Goal: Task Accomplishment & Management: Complete application form

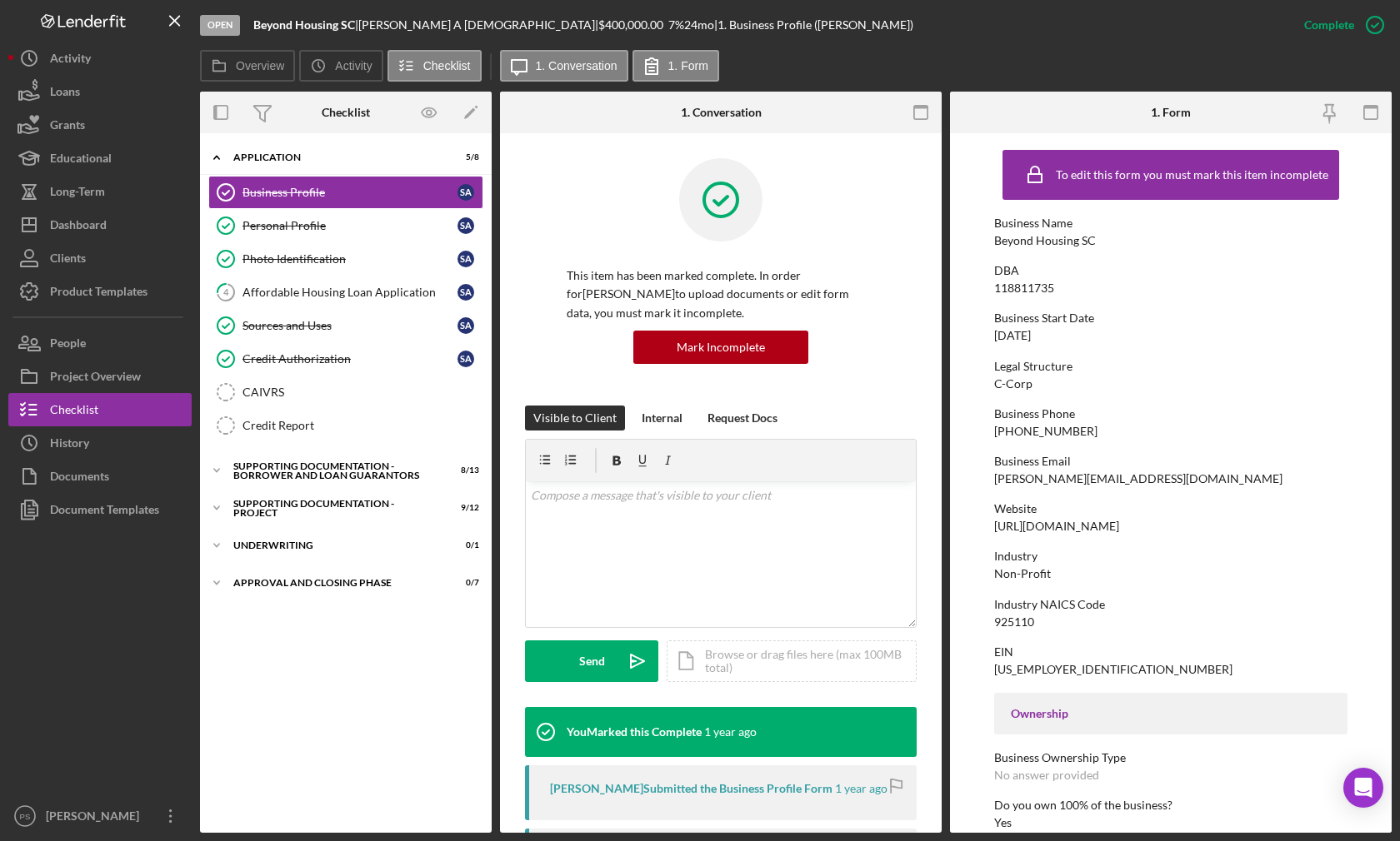
scroll to position [556, 0]
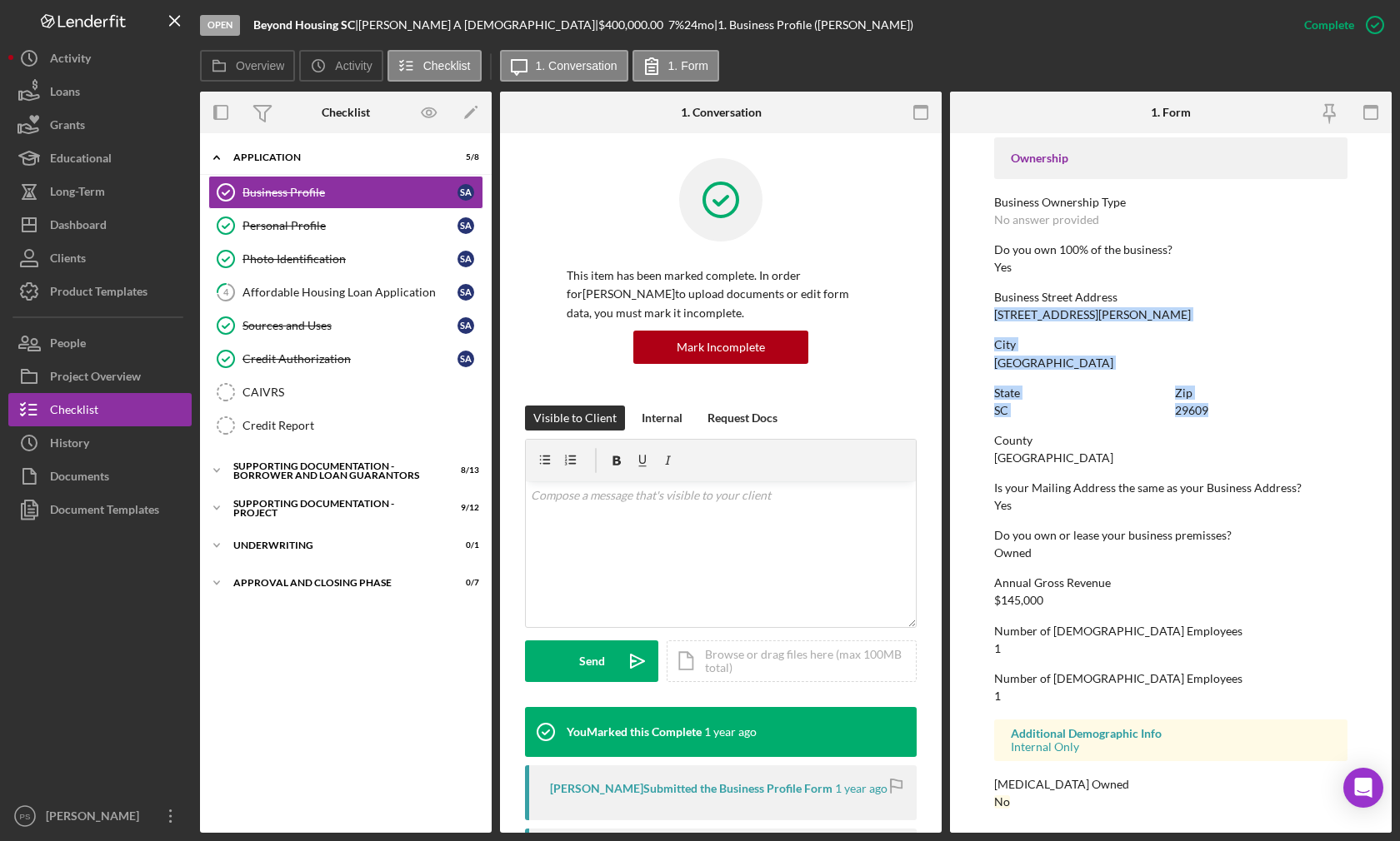
drag, startPoint x: 995, startPoint y: 314, endPoint x: 1220, endPoint y: 402, distance: 241.6
click at [1220, 402] on div "To edit this form you must mark this item incomplete Business Name Beyond Housi…" at bounding box center [1170, 206] width 353 height 1239
copy div "[STREET_ADDRESS][PERSON_NAME][US_STATE]"
click at [217, 471] on icon "Icon/Expander" at bounding box center [217, 471] width 33 height 33
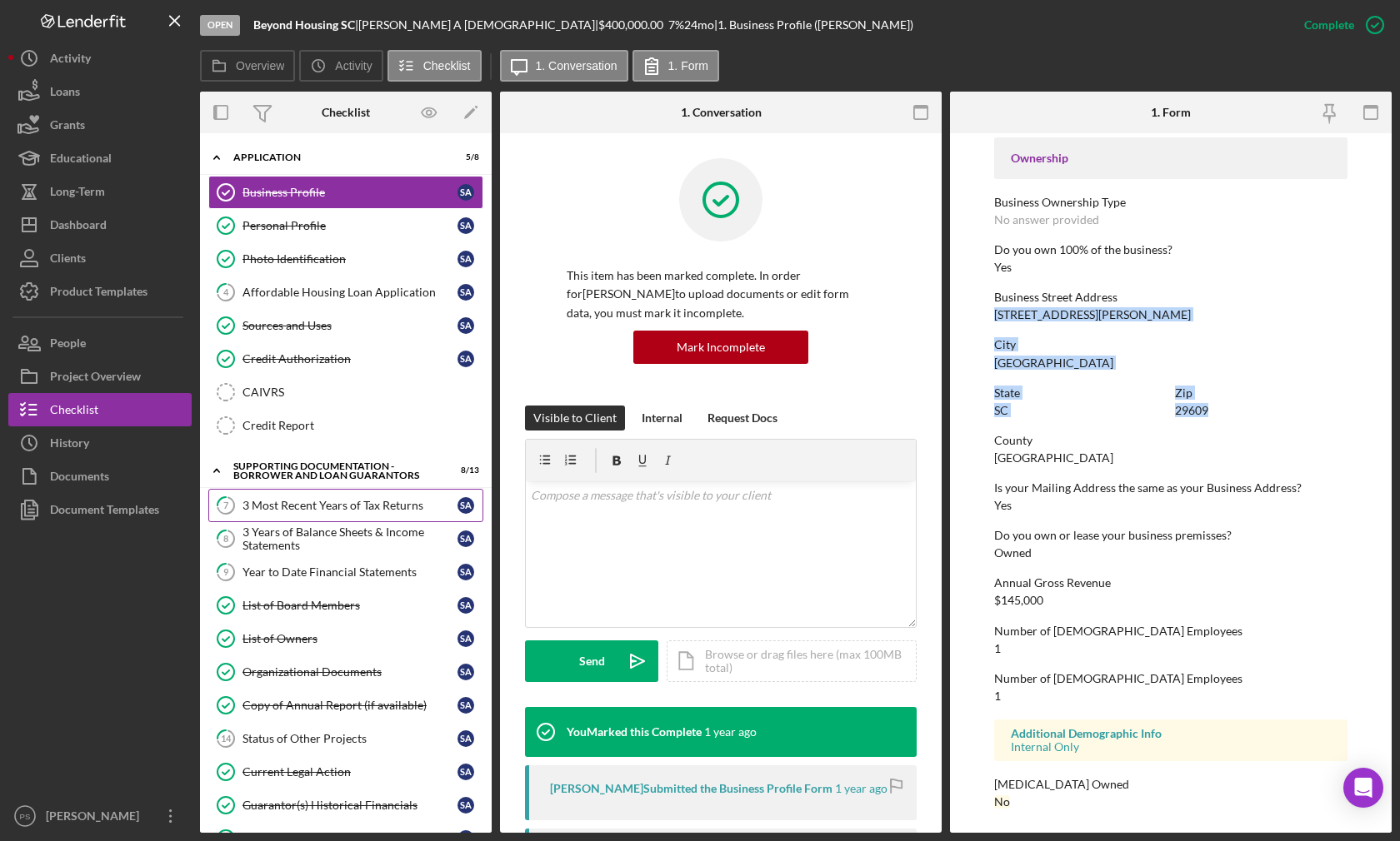
click at [356, 504] on div "3 Most Recent Years of Tax Returns" at bounding box center [350, 506] width 215 height 13
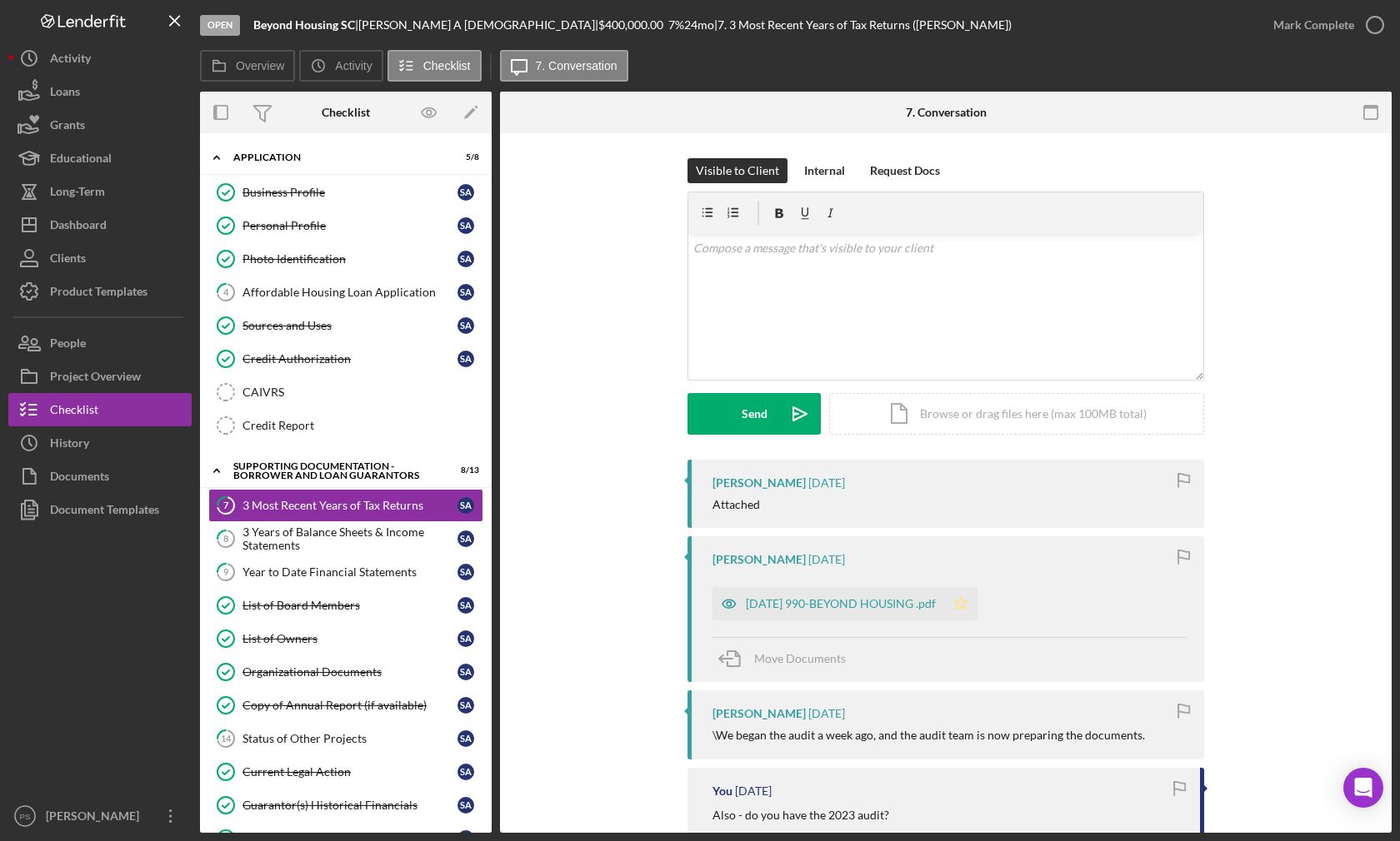
click at [968, 603] on polygon "button" at bounding box center [961, 603] width 14 height 13
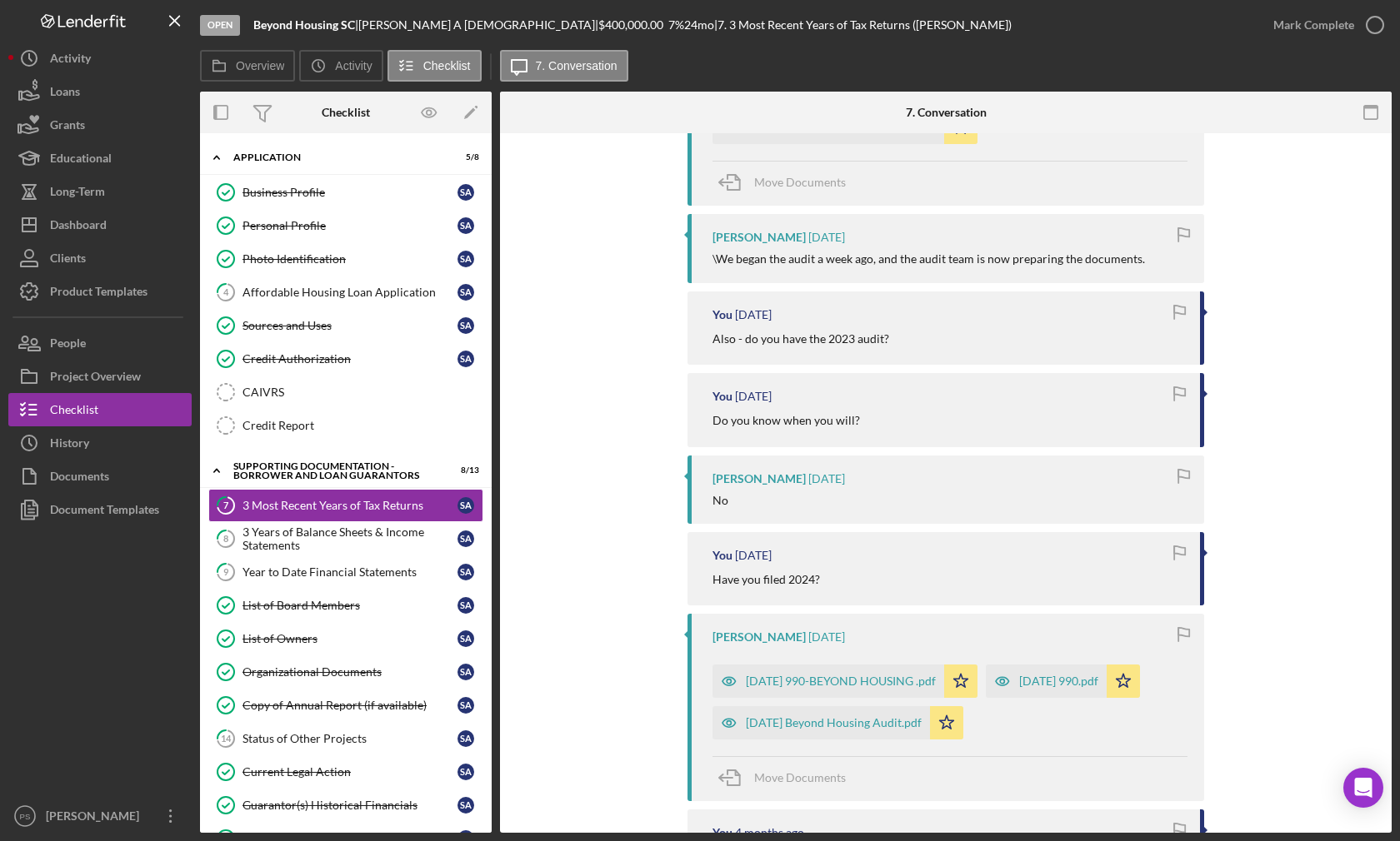
scroll to position [555, 0]
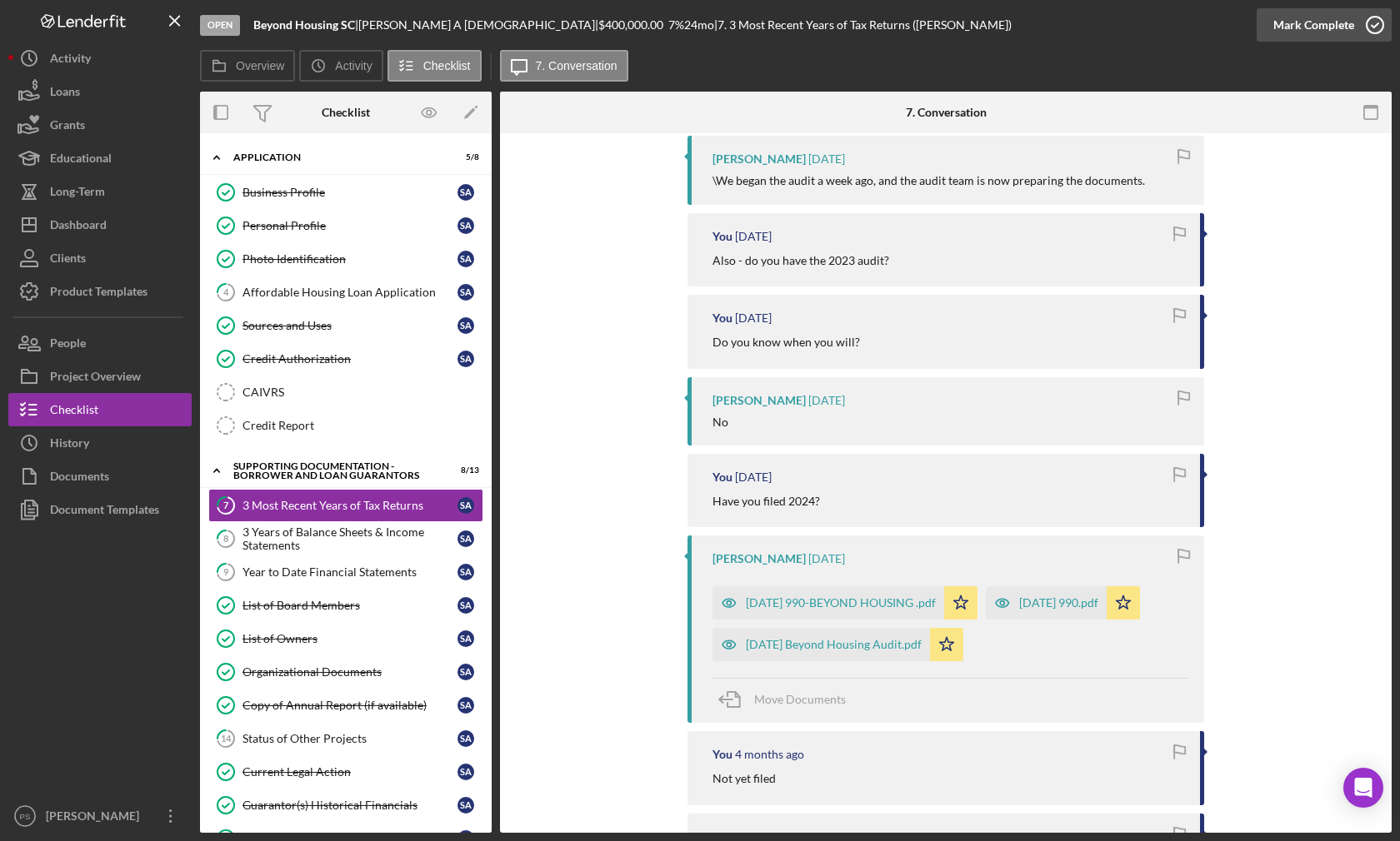
click at [1371, 21] on icon "button" at bounding box center [1374, 24] width 42 height 42
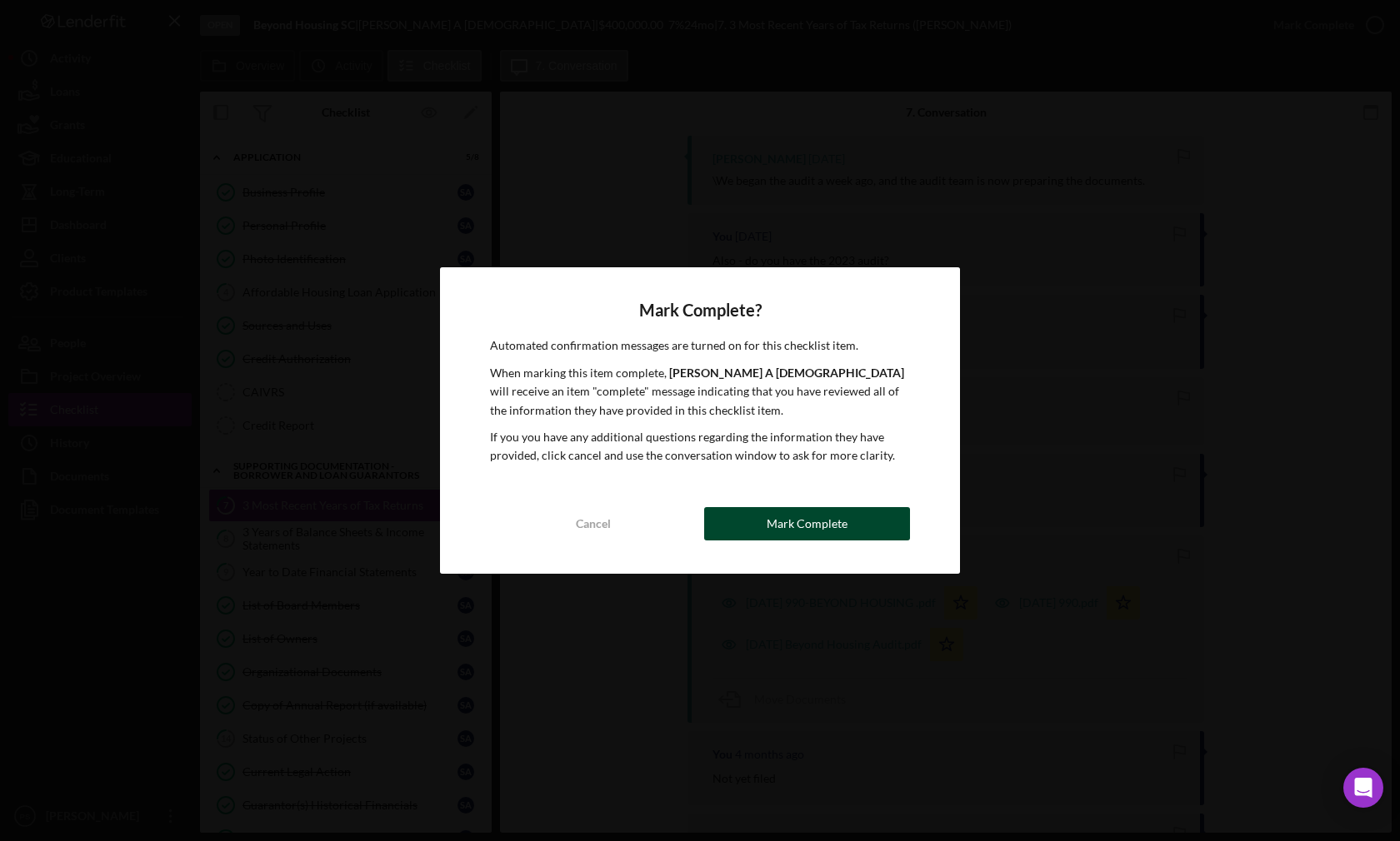
click at [838, 508] on div "Mark Complete" at bounding box center [806, 524] width 81 height 33
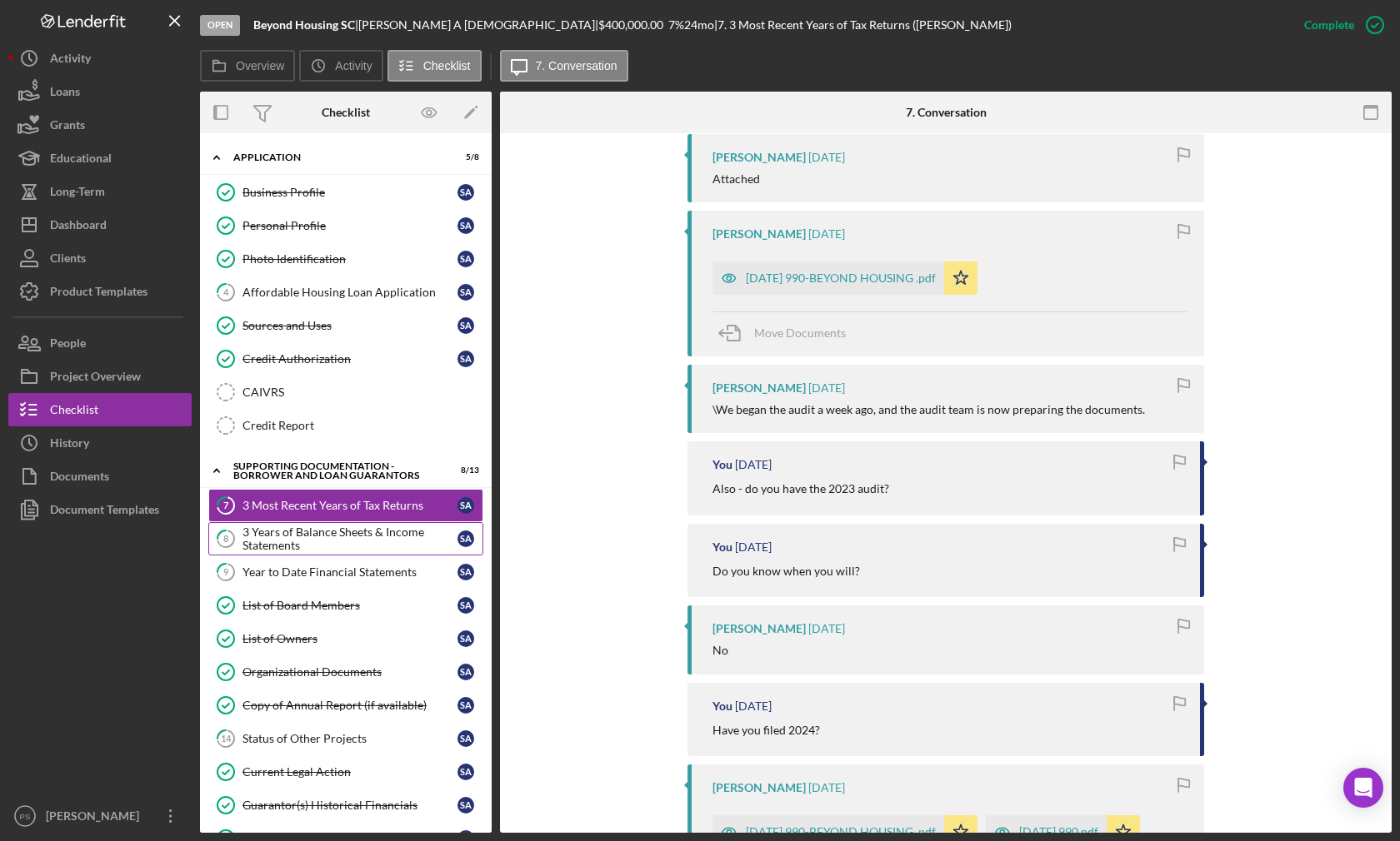
scroll to position [842, 0]
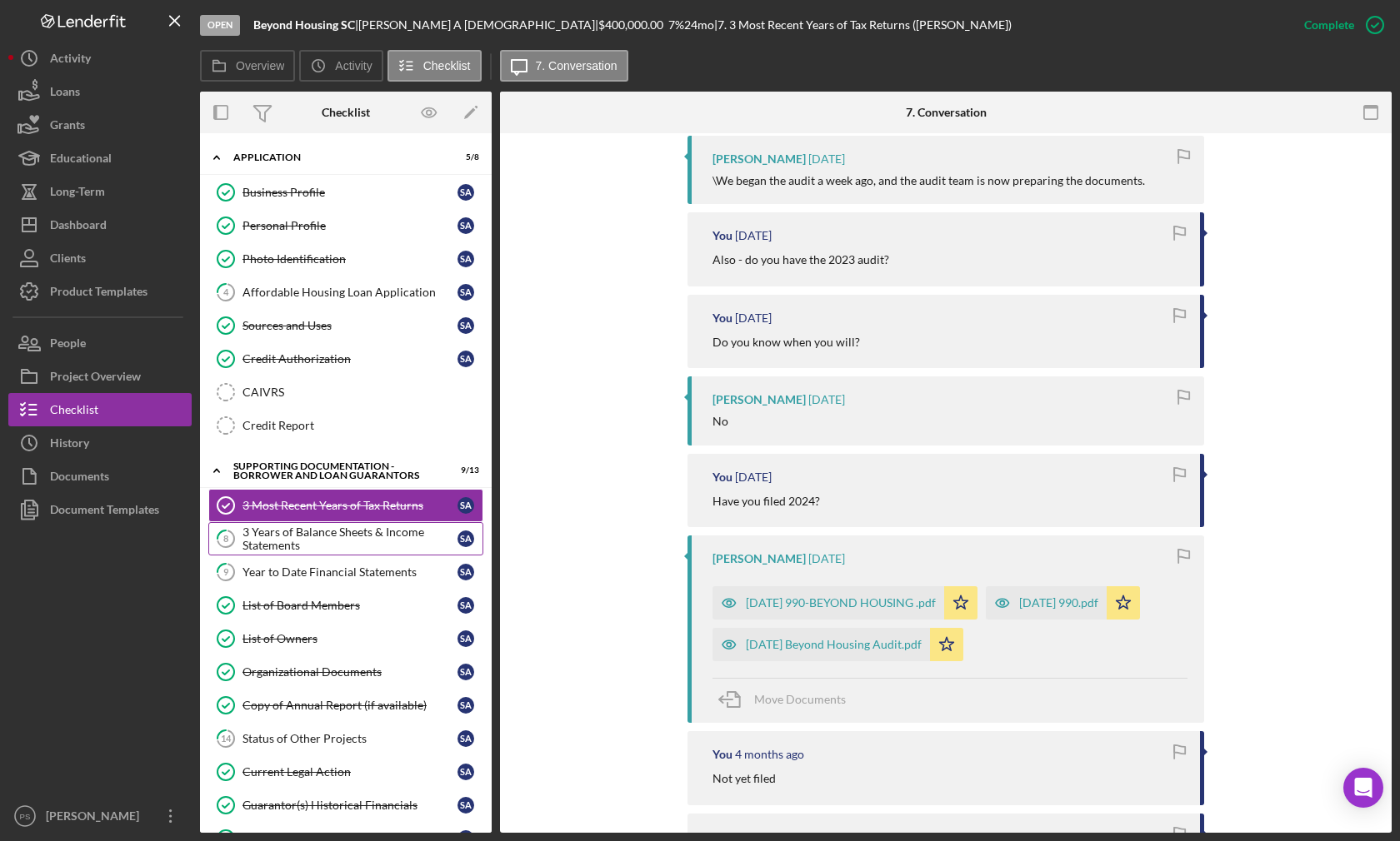
click at [325, 537] on div "3 Years of Balance Sheets & Income Statements" at bounding box center [350, 538] width 215 height 27
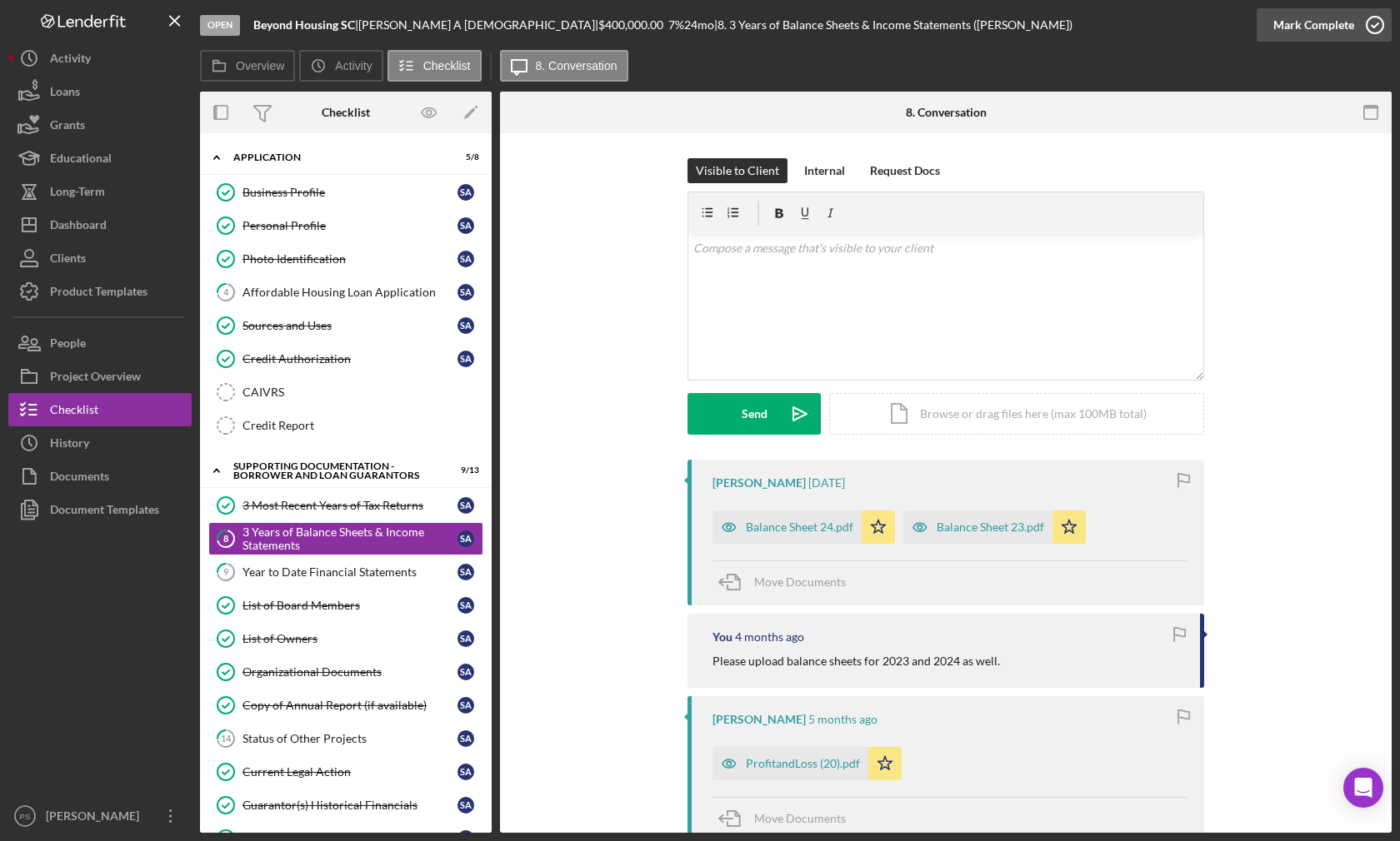
click at [1377, 18] on circle "button" at bounding box center [1375, 25] width 17 height 17
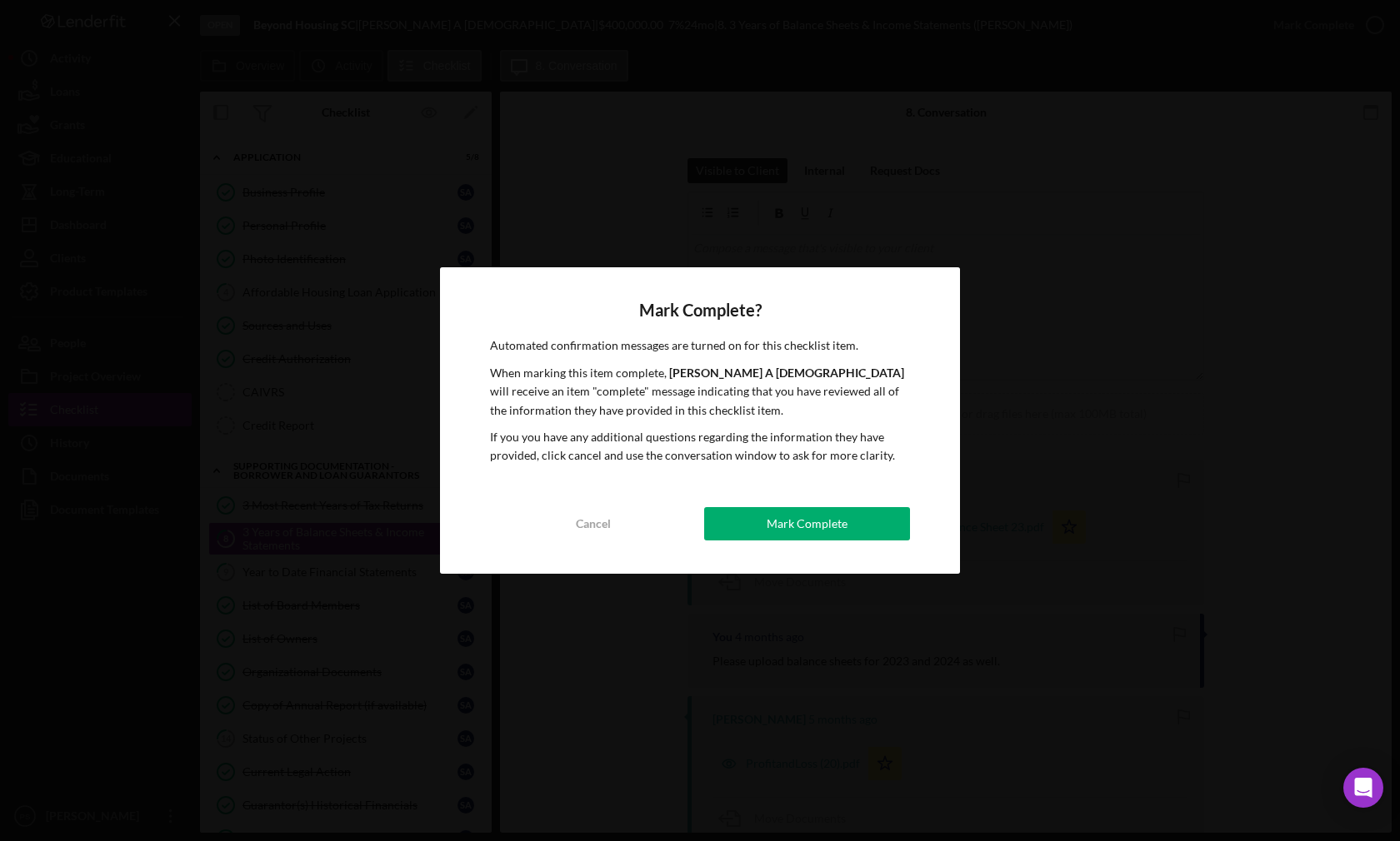
click at [771, 520] on div "Mark Complete" at bounding box center [806, 524] width 81 height 33
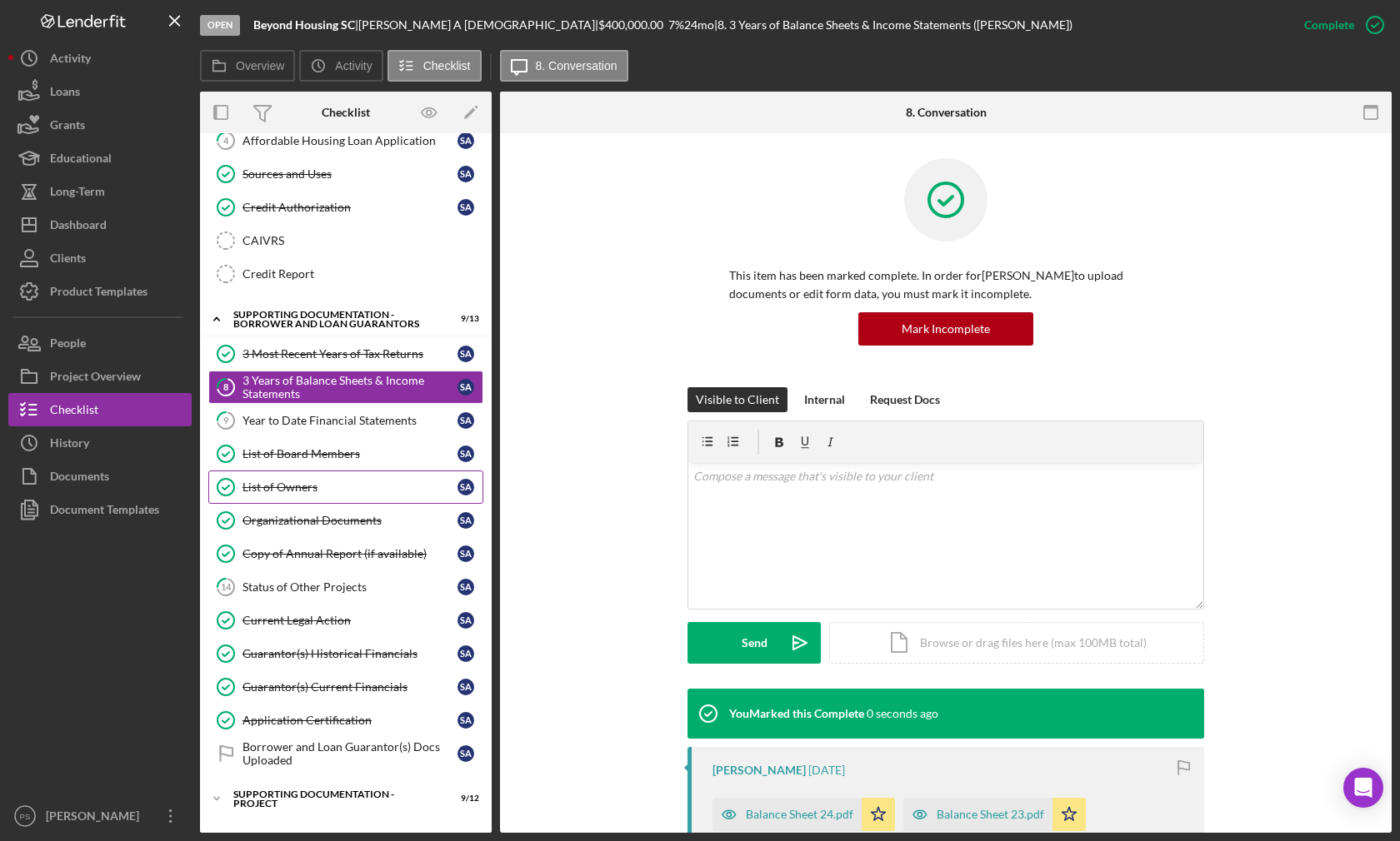
scroll to position [185, 0]
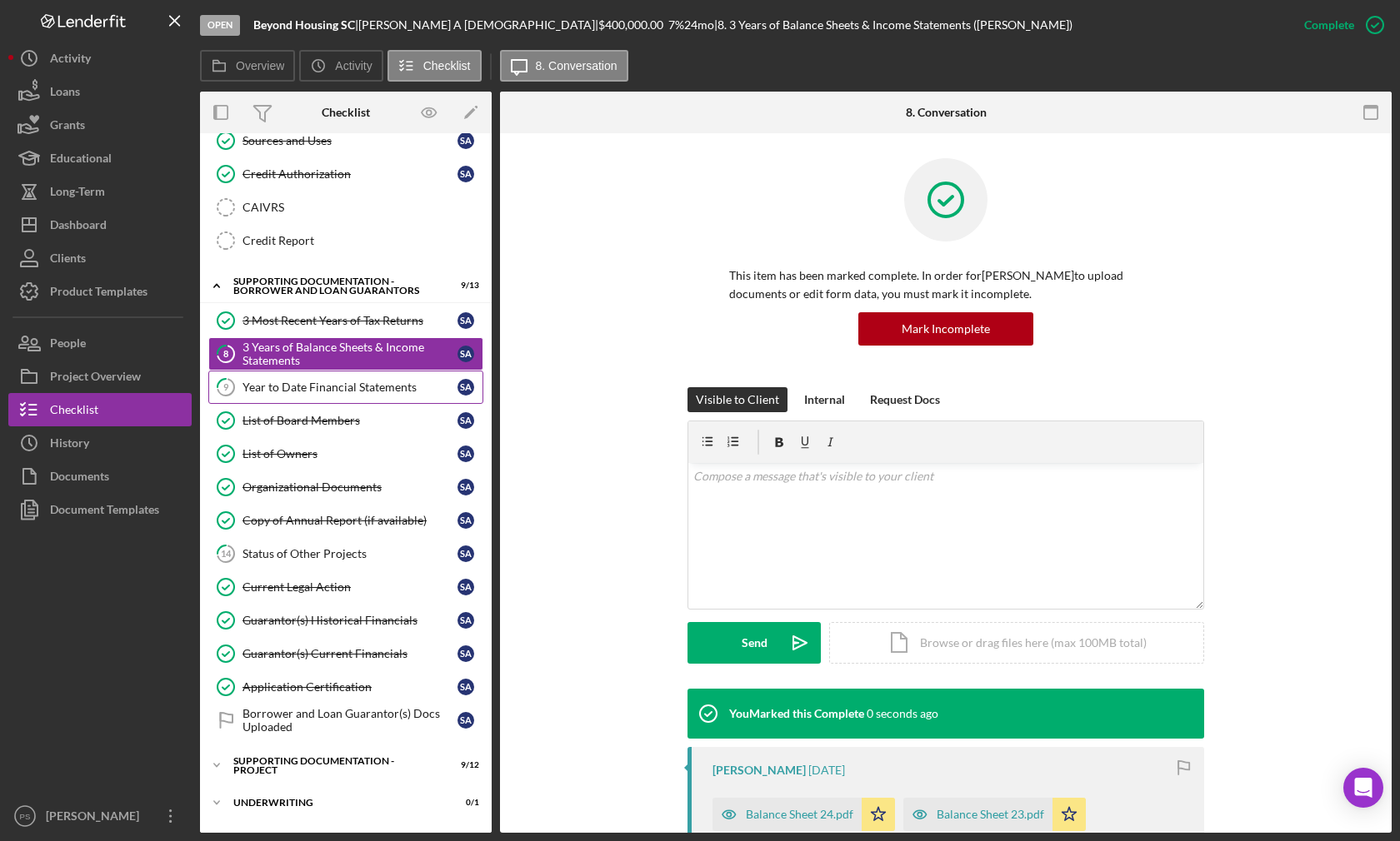
click at [377, 385] on div "Year to Date Financial Statements" at bounding box center [350, 387] width 215 height 13
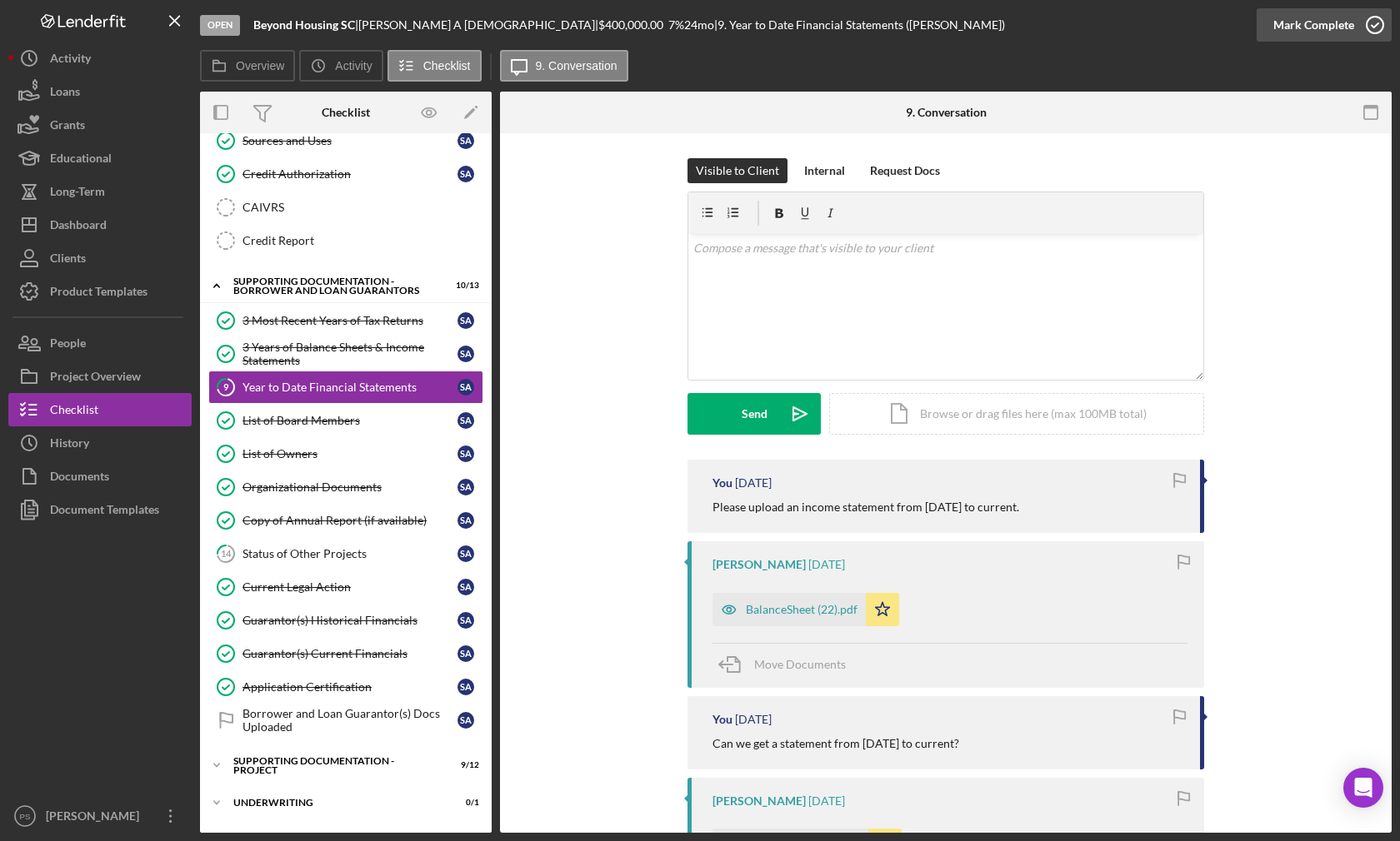
click at [1373, 23] on icon "button" at bounding box center [1374, 24] width 42 height 42
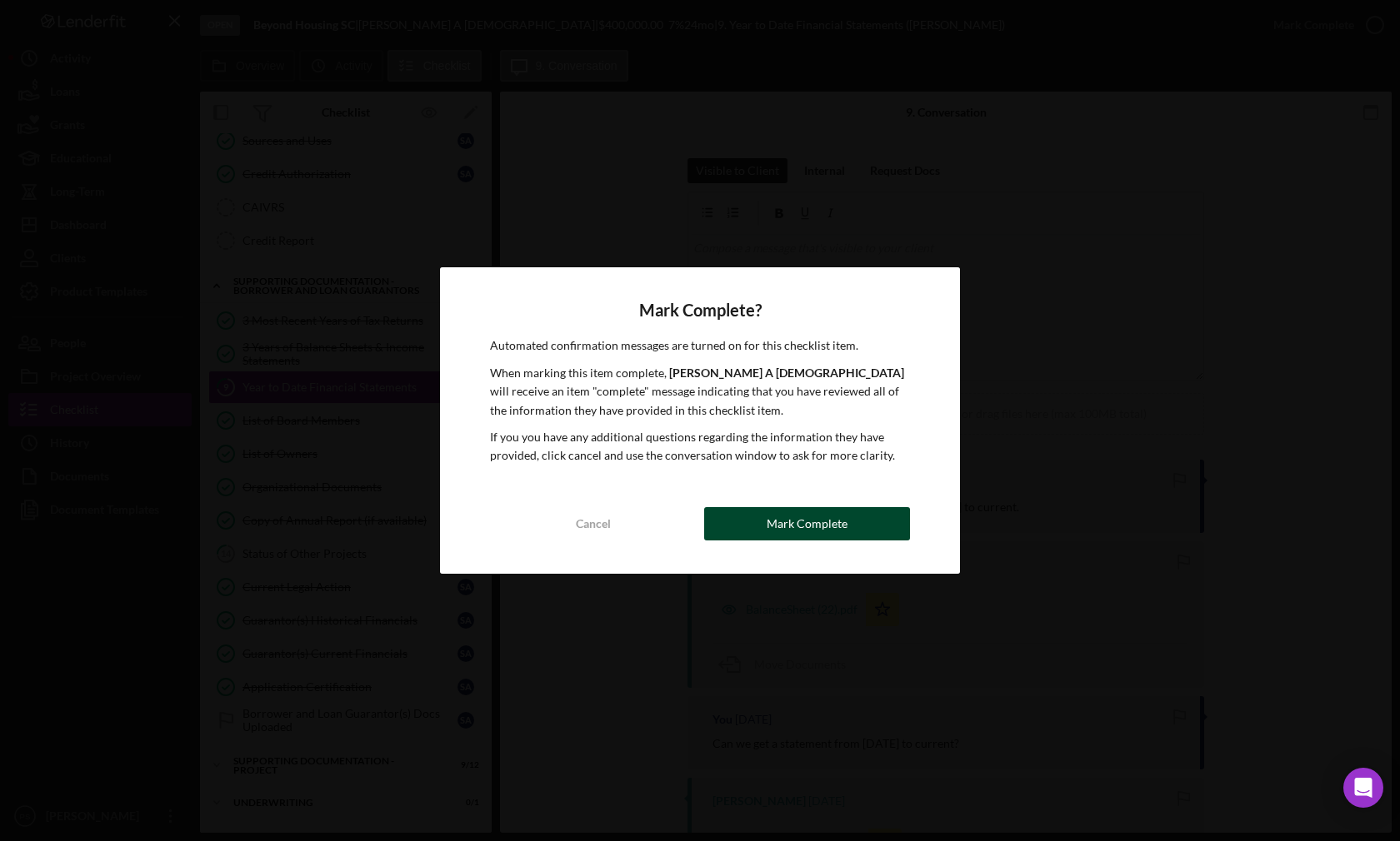
click at [787, 514] on div "Mark Complete" at bounding box center [806, 524] width 81 height 33
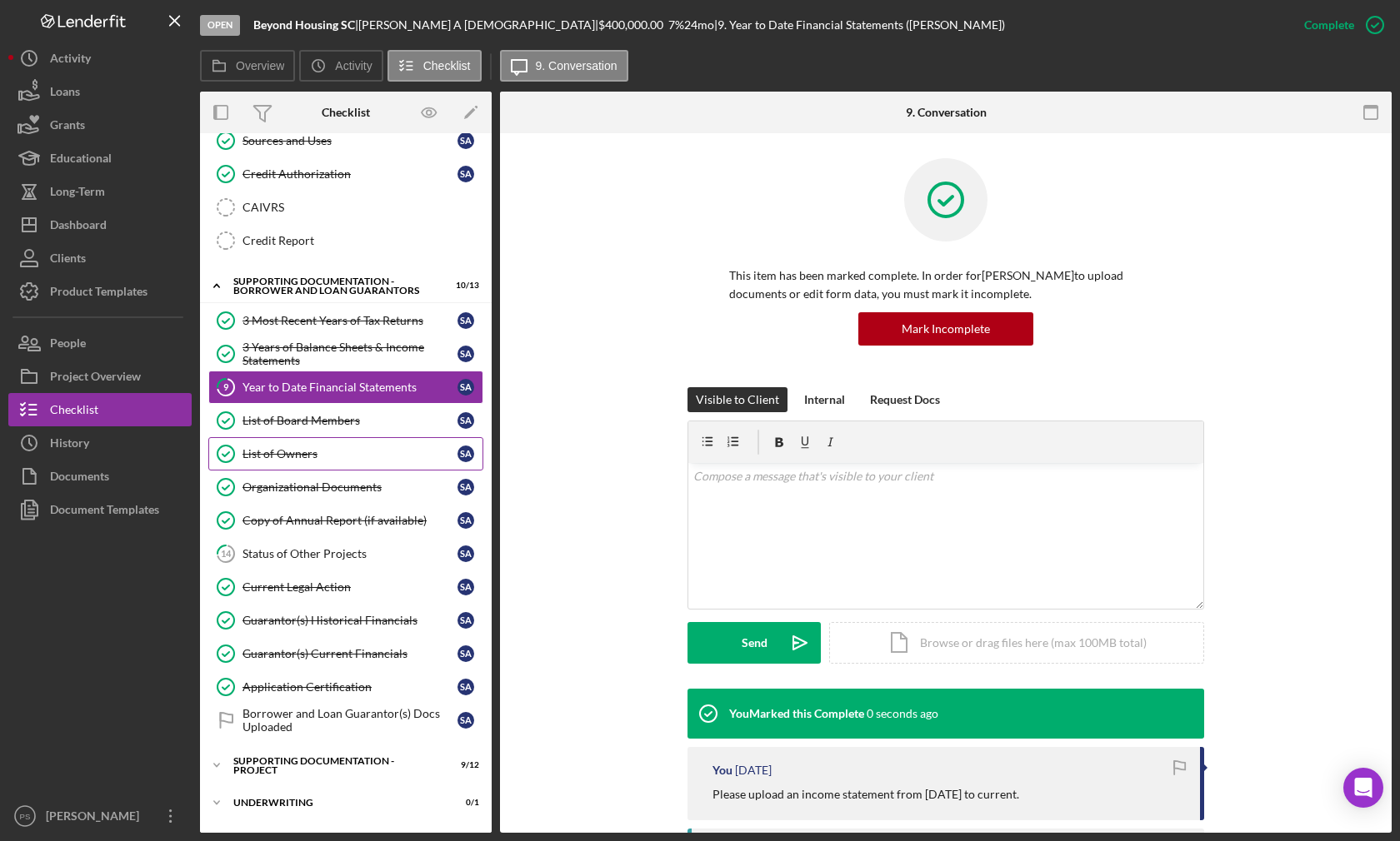
scroll to position [221, 0]
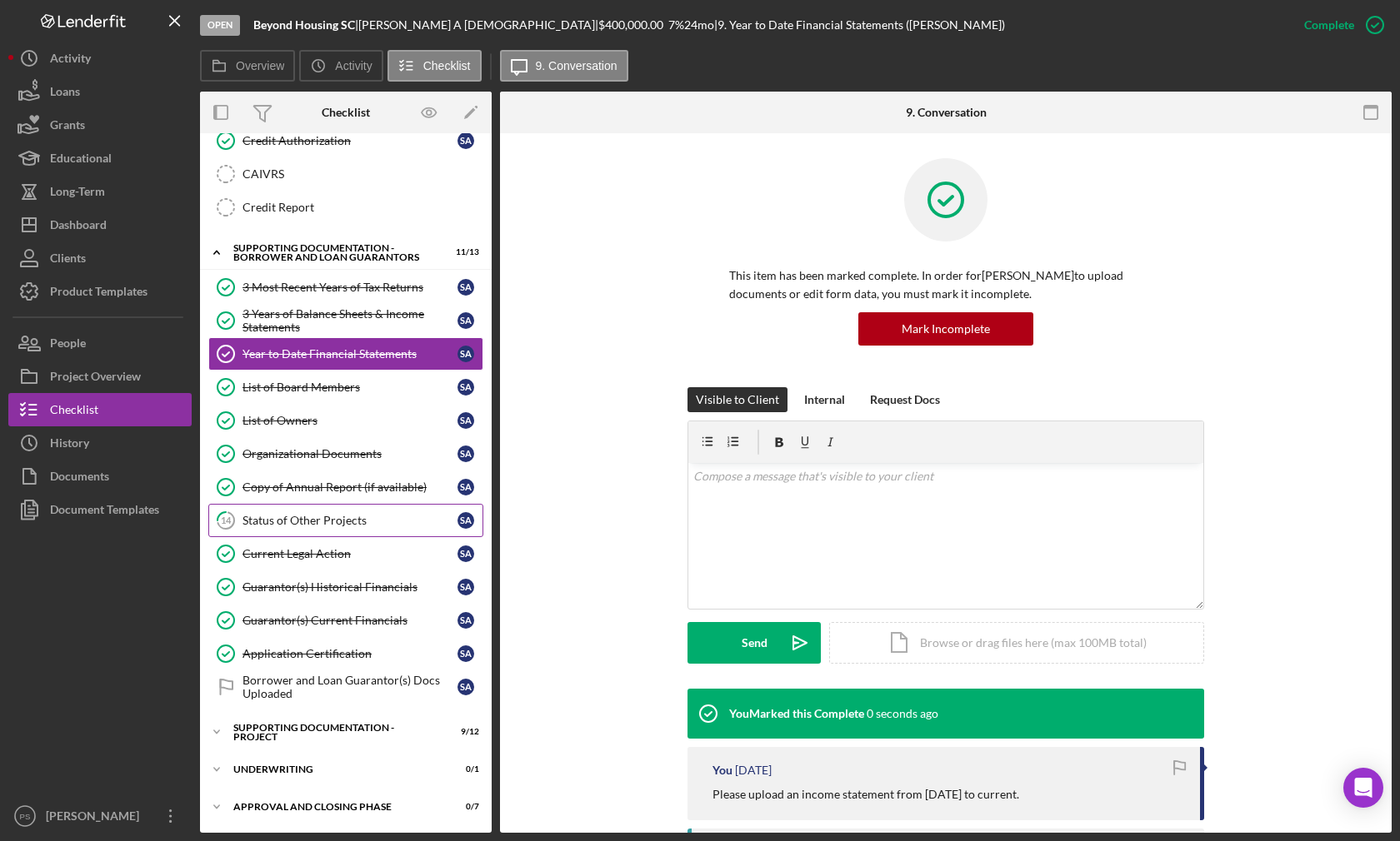
click at [365, 508] on link "14 Status of Other Projects S A" at bounding box center [346, 521] width 275 height 33
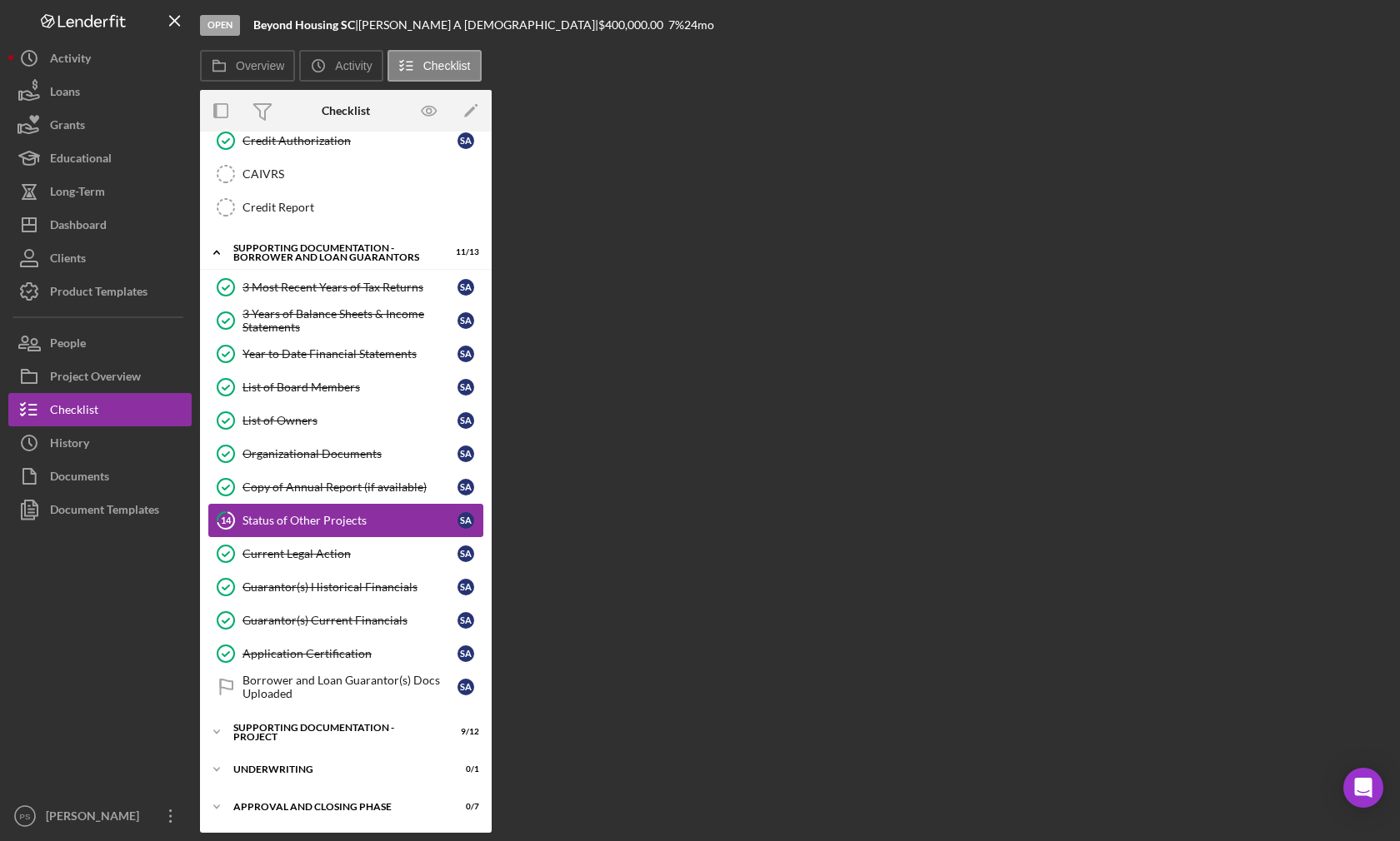
scroll to position [221, 0]
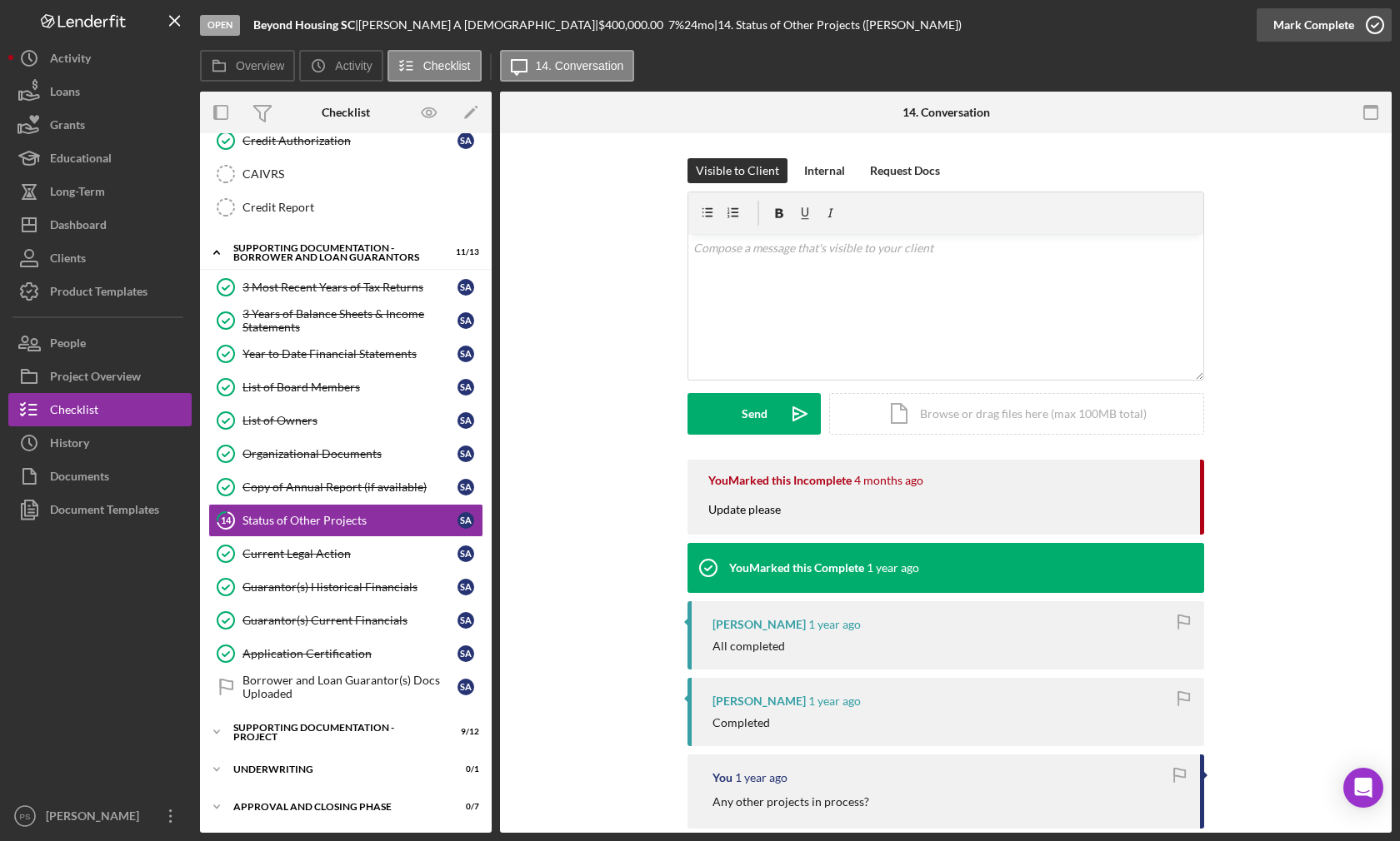
click at [1378, 19] on icon "button" at bounding box center [1374, 24] width 42 height 42
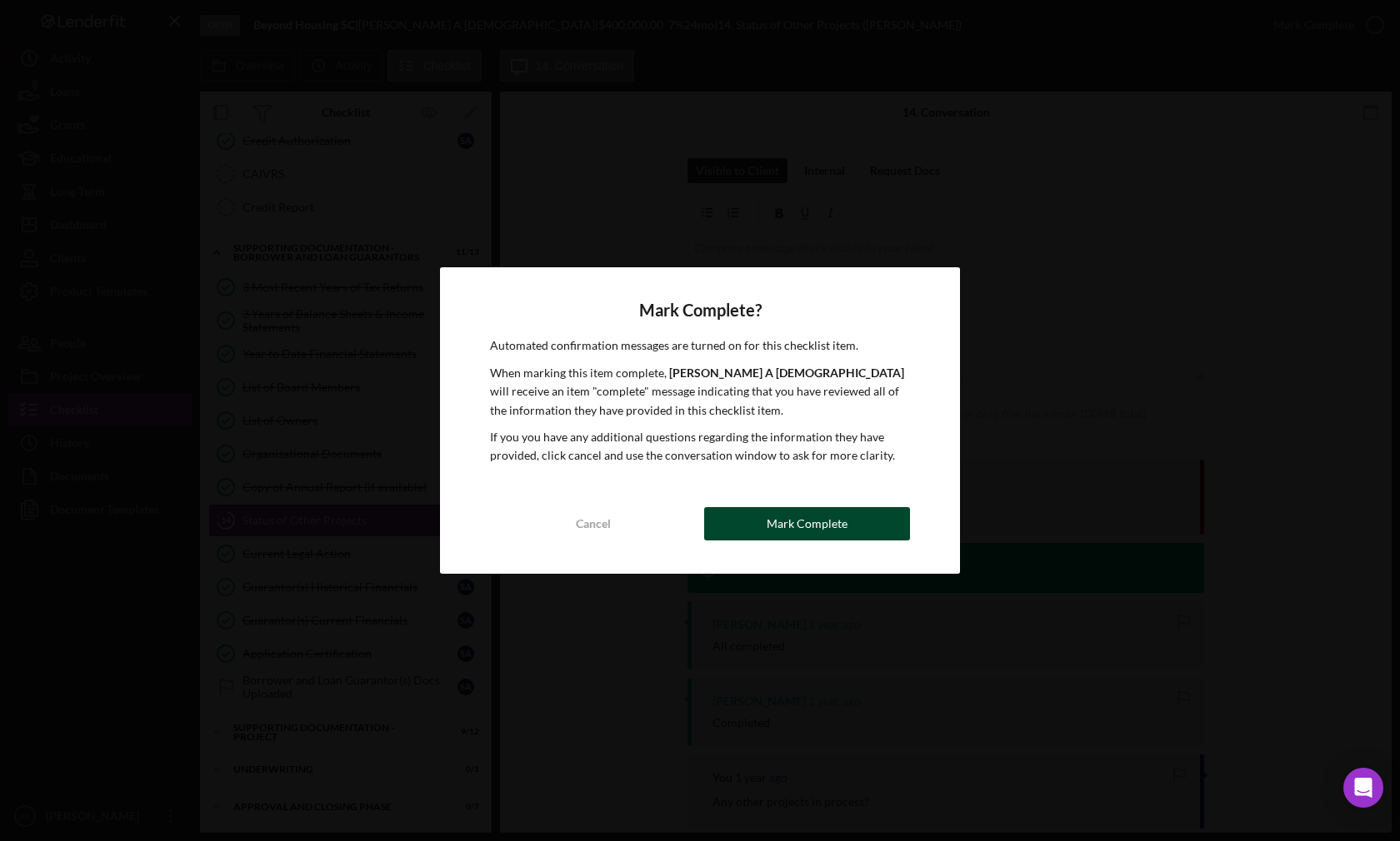
click at [759, 529] on button "Mark Complete" at bounding box center [807, 524] width 206 height 33
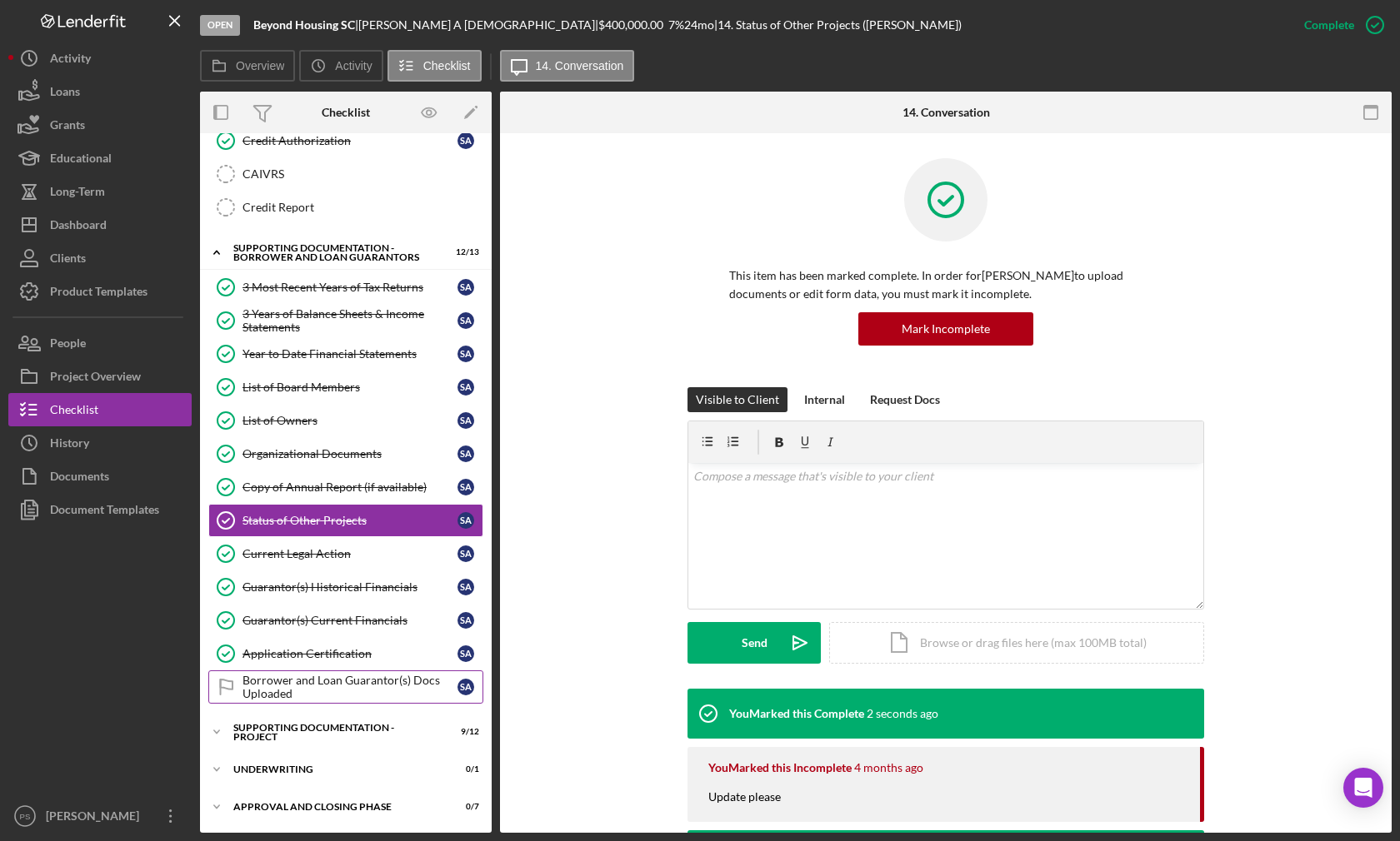
click at [275, 677] on div "Borrower and Loan Guarantor(s) Docs Uploaded" at bounding box center [350, 687] width 215 height 27
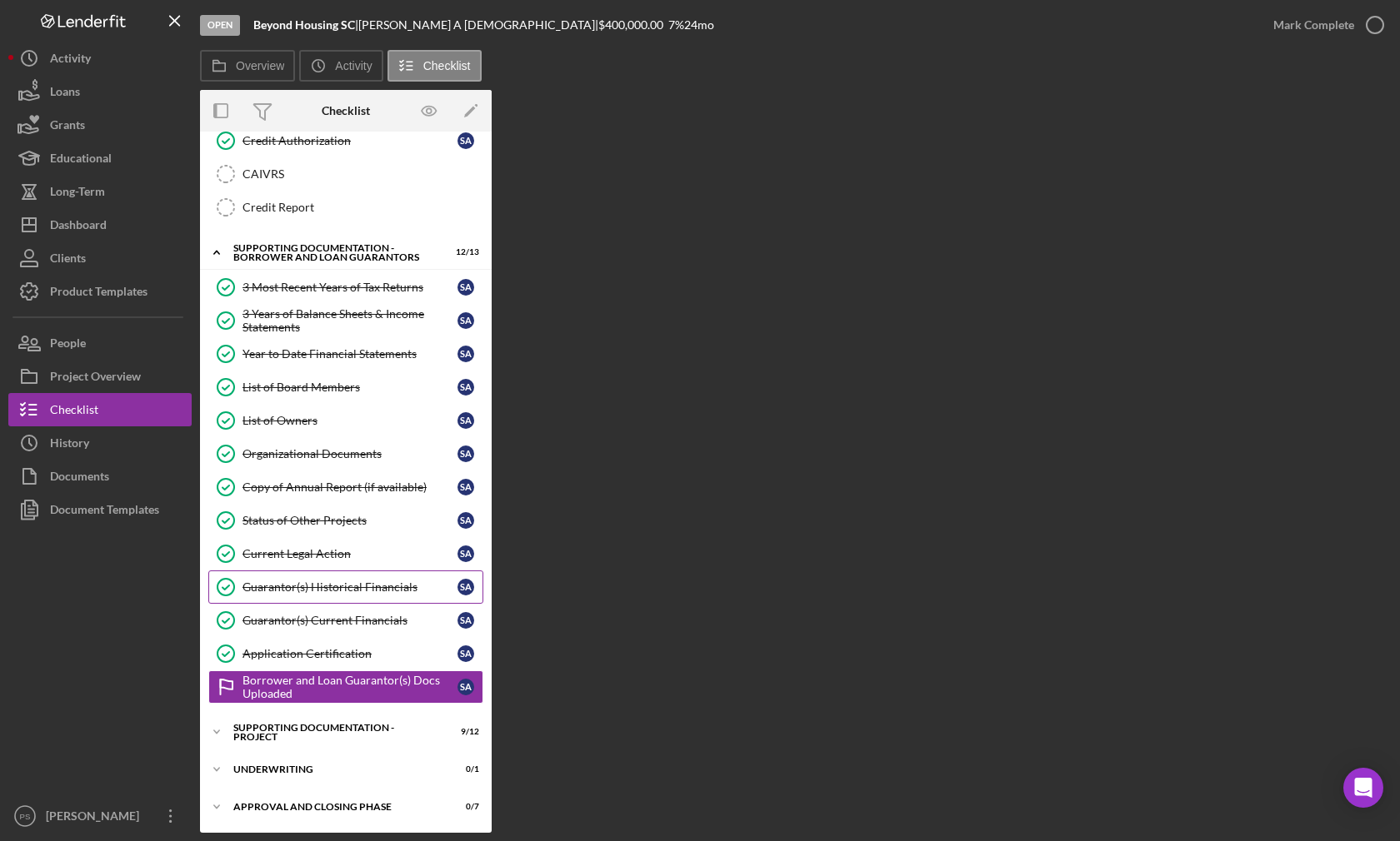
scroll to position [221, 0]
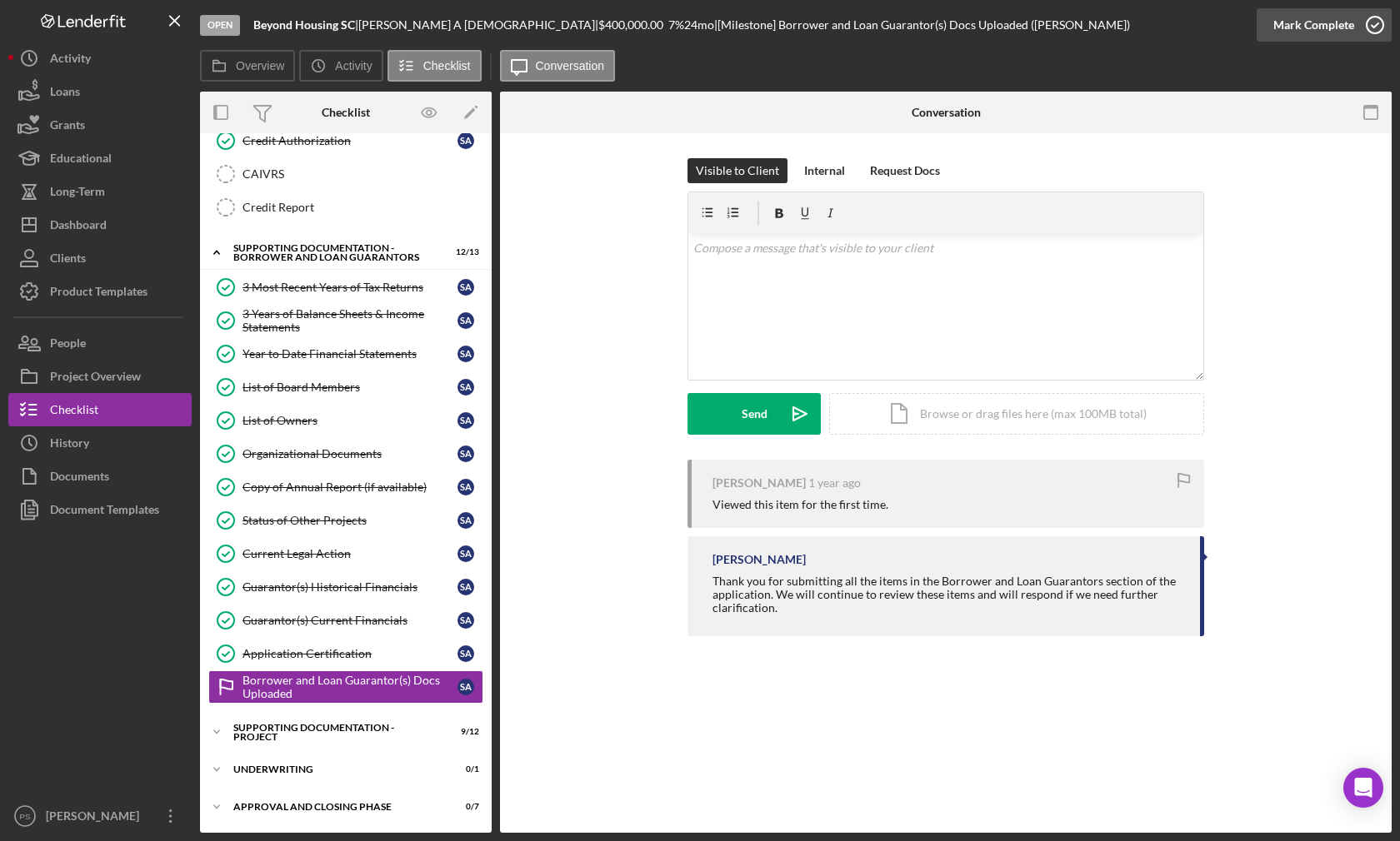
click at [1376, 27] on icon "button" at bounding box center [1374, 24] width 42 height 42
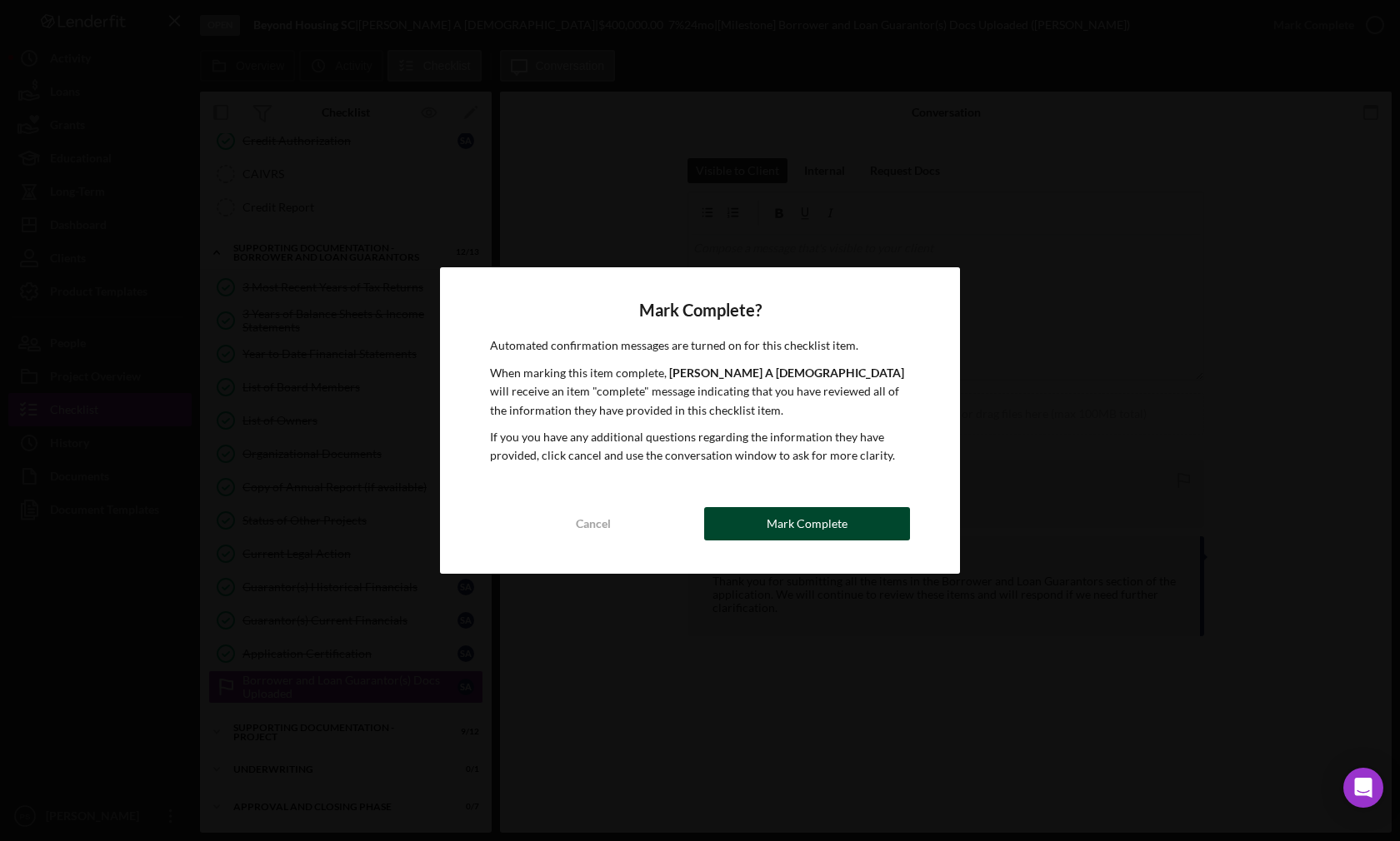
click at [831, 511] on div "Mark Complete" at bounding box center [806, 524] width 81 height 33
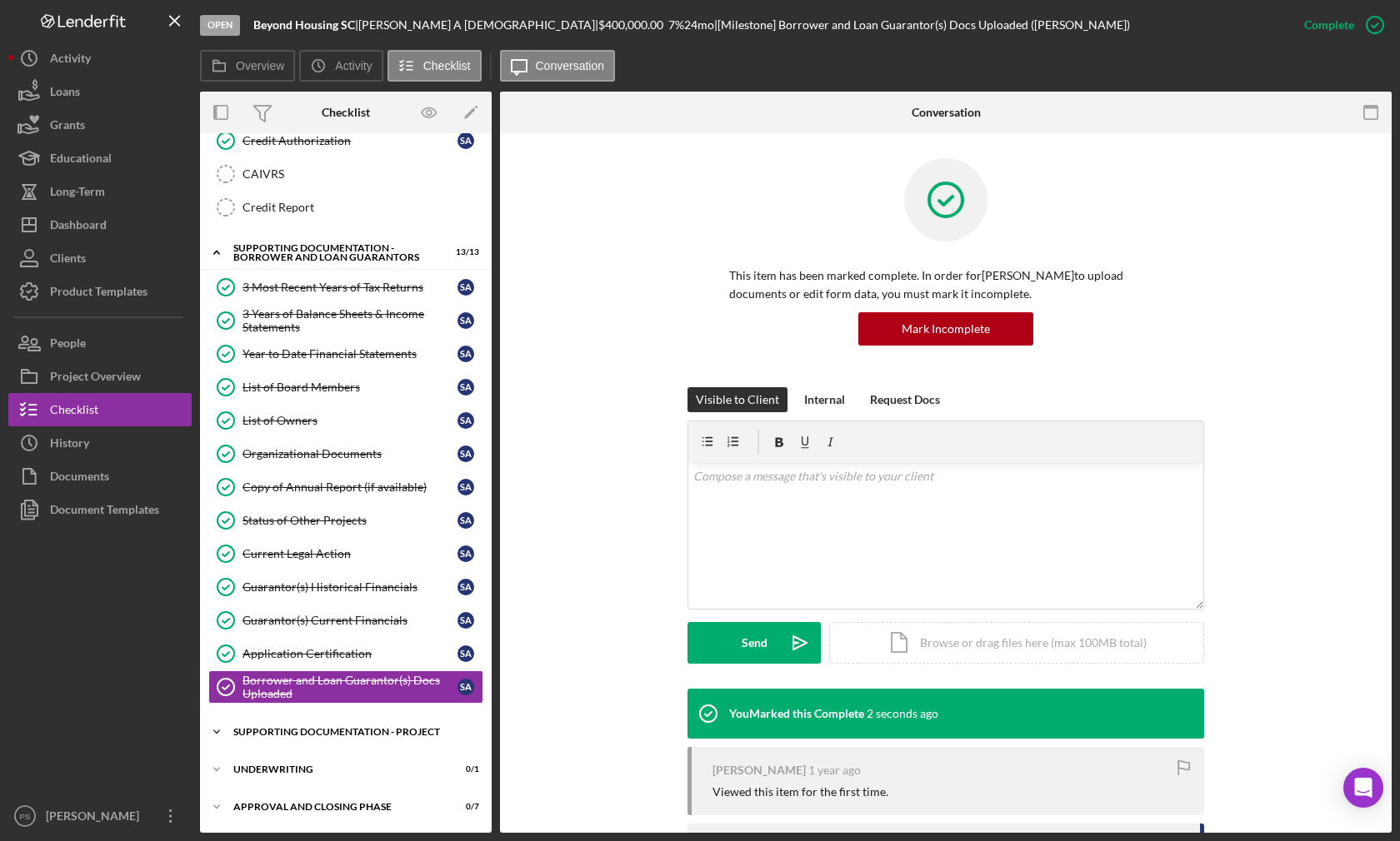
click at [217, 724] on icon "Icon/Expander" at bounding box center [217, 732] width 33 height 33
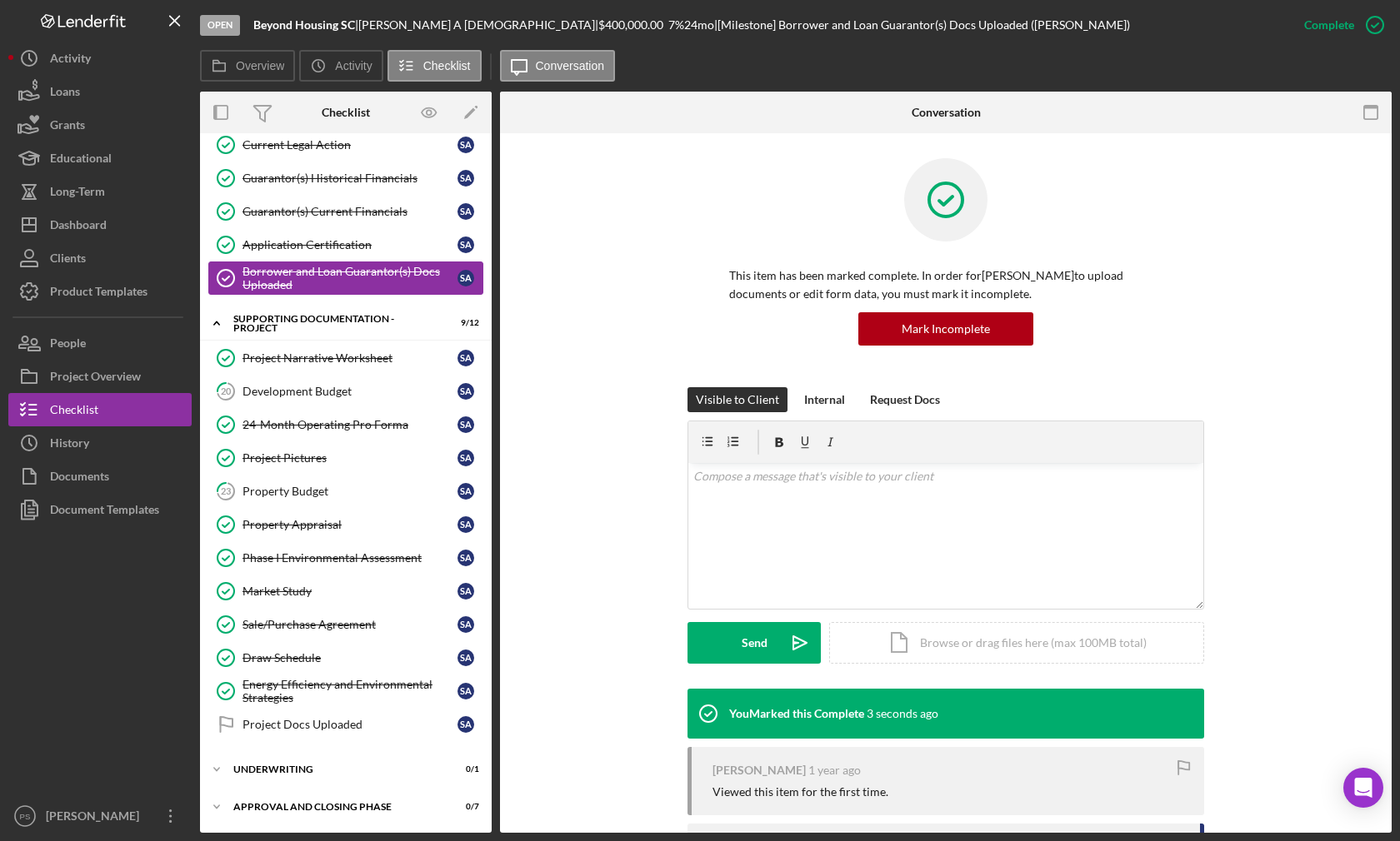
scroll to position [633, 0]
click at [355, 387] on div "Development Budget" at bounding box center [350, 391] width 215 height 13
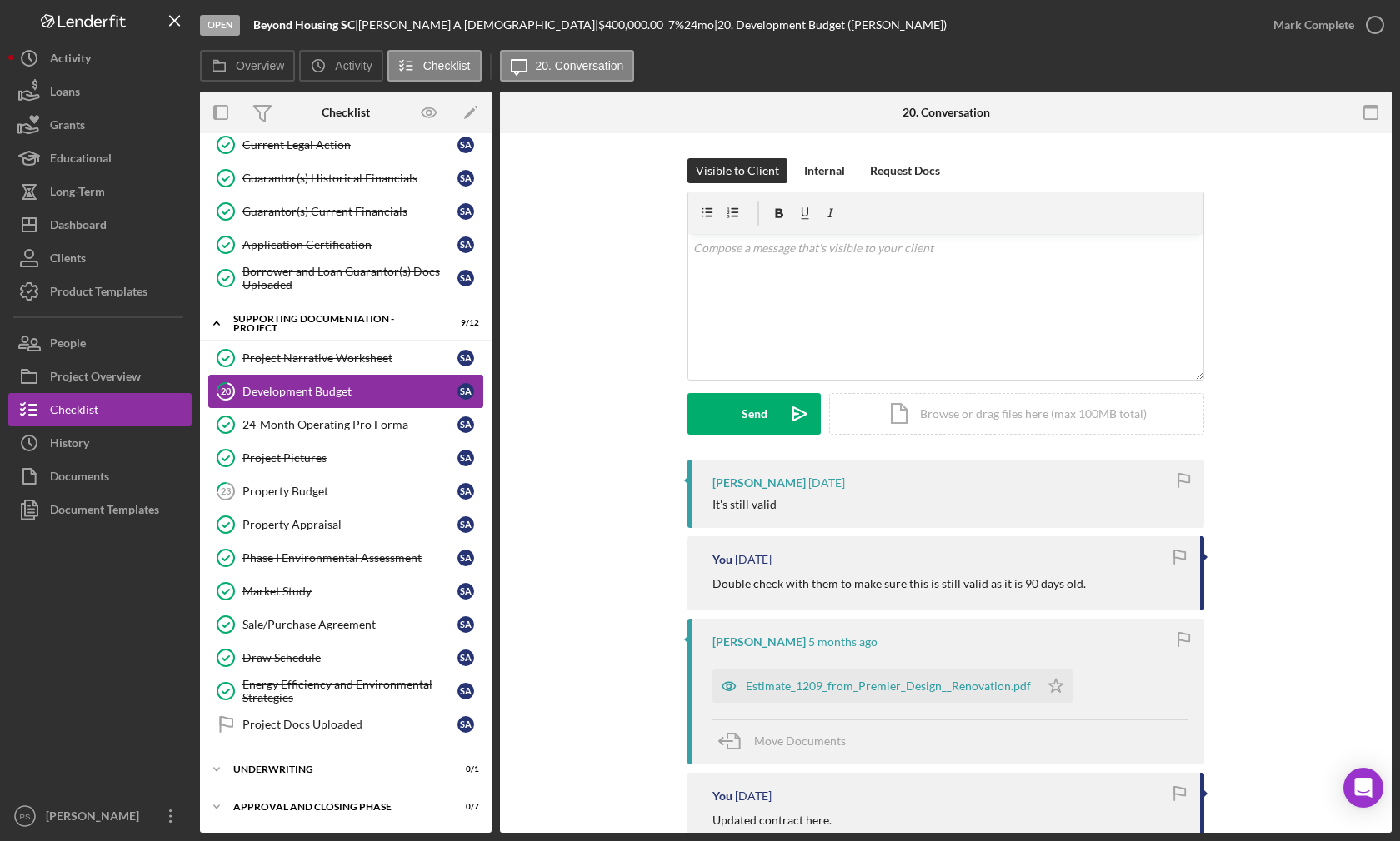
scroll to position [633, 0]
click at [1042, 680] on icon "Icon/Star" at bounding box center [1055, 686] width 33 height 33
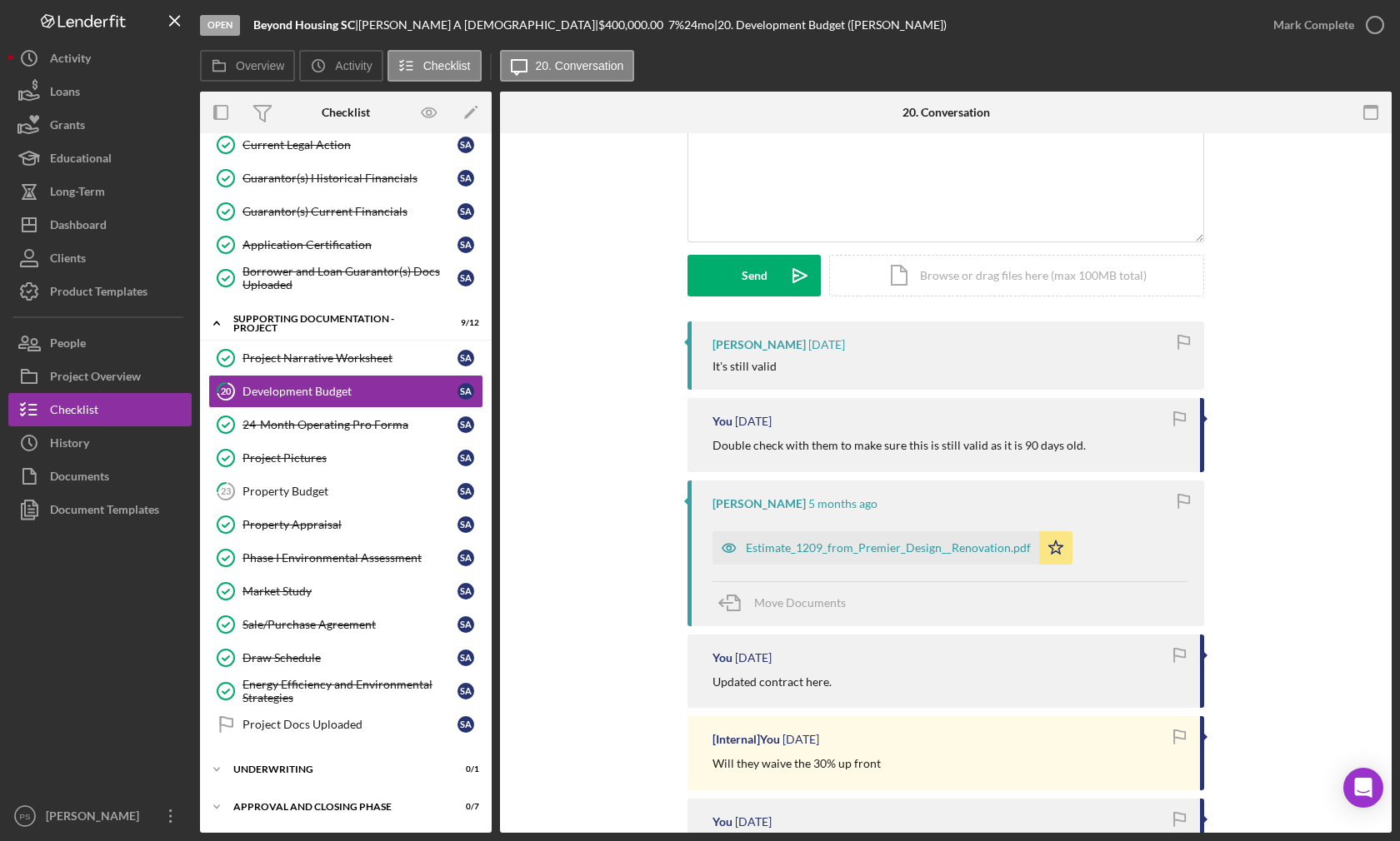
scroll to position [246, 0]
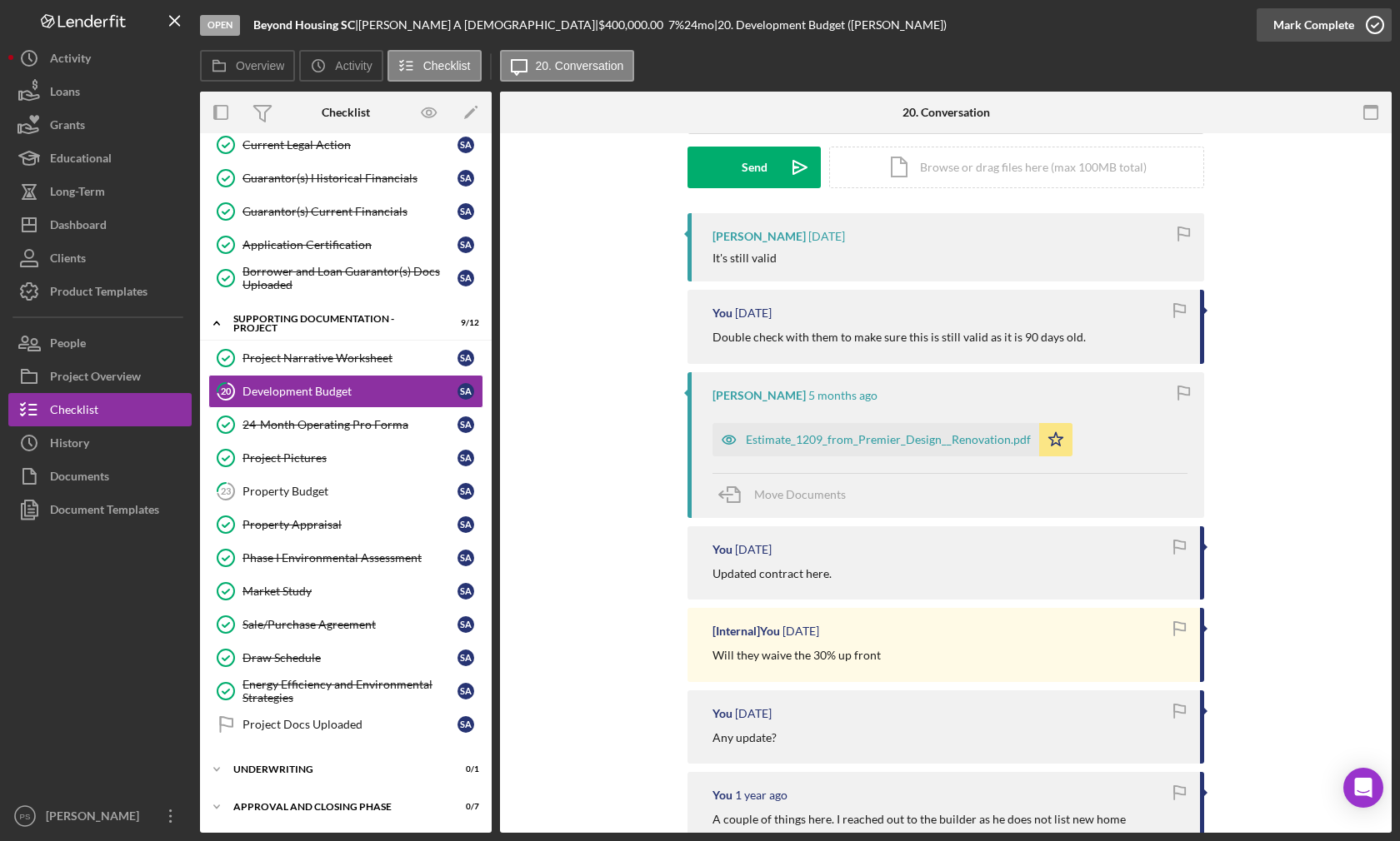
click at [1381, 25] on icon "button" at bounding box center [1374, 24] width 42 height 42
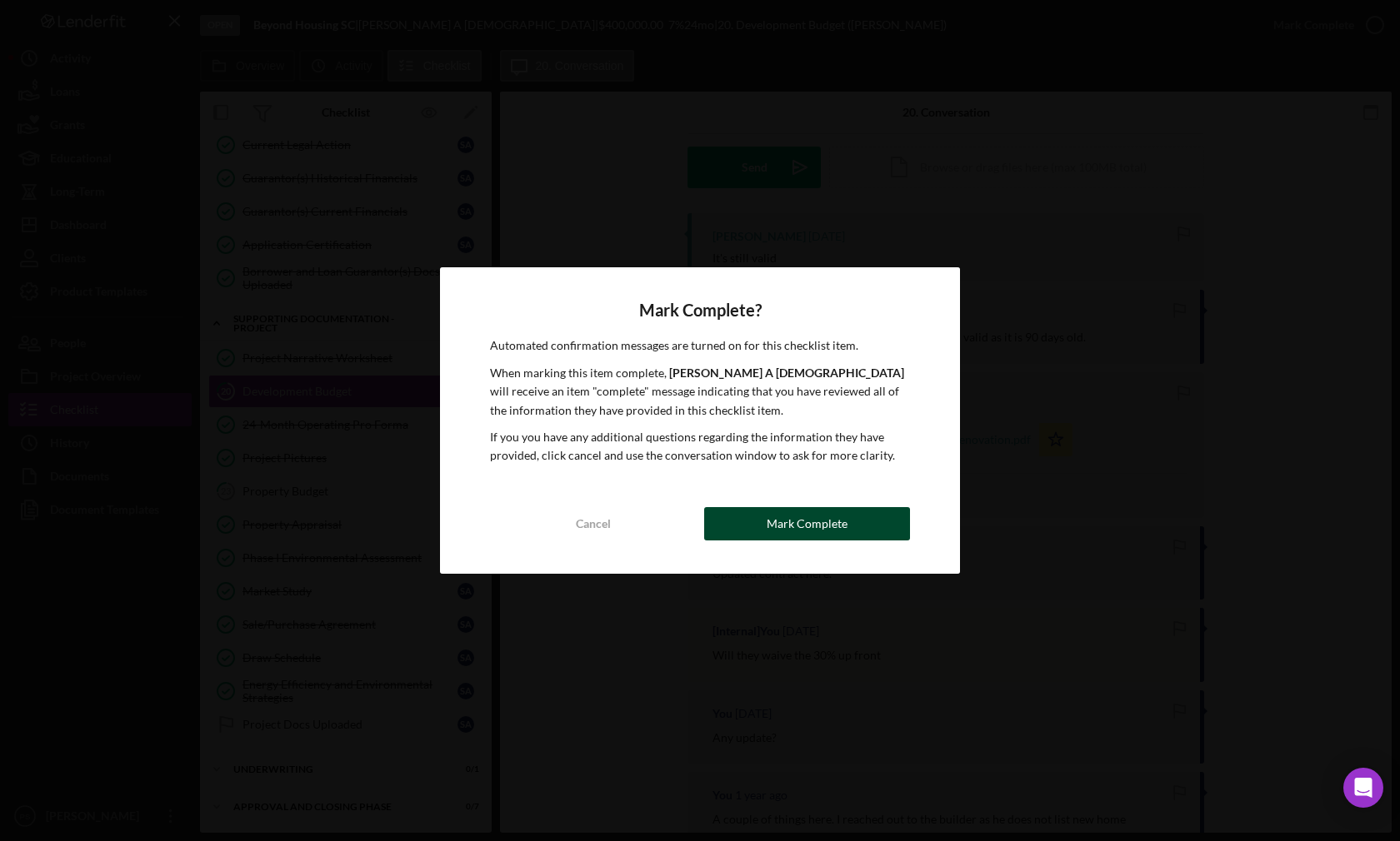
click at [814, 529] on div "Mark Complete" at bounding box center [806, 524] width 81 height 33
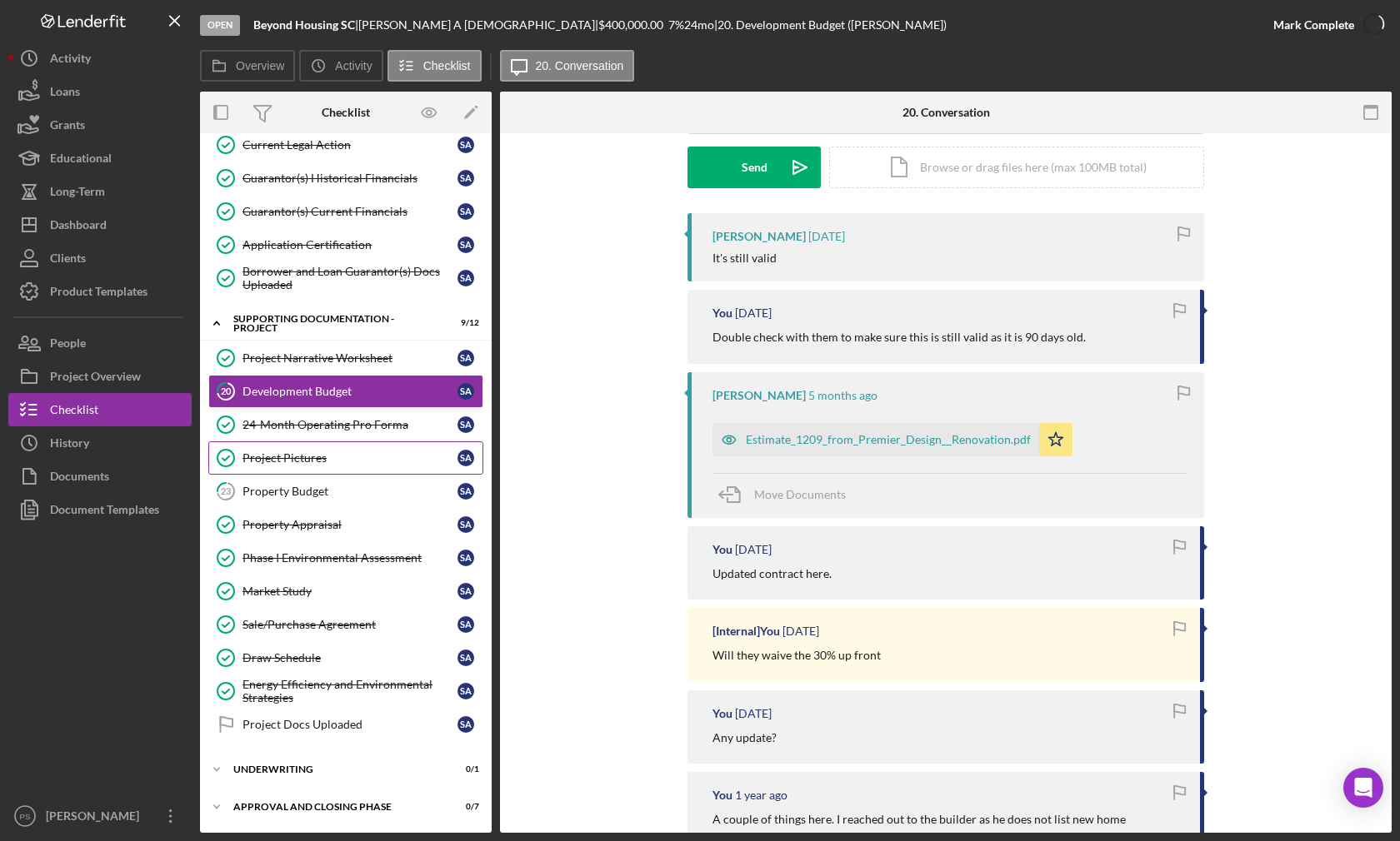
scroll to position [475, 0]
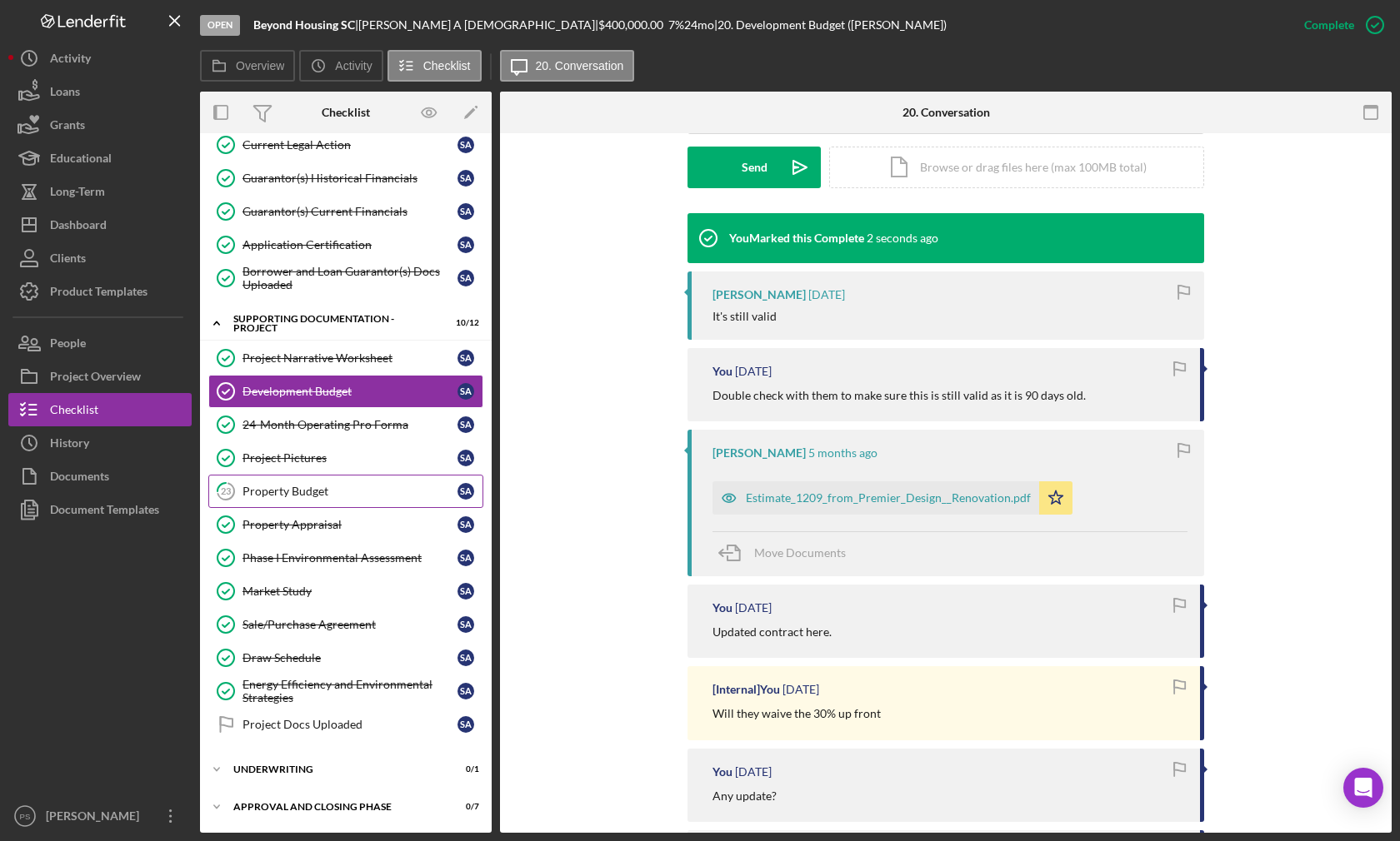
click at [379, 488] on div "Property Budget" at bounding box center [350, 491] width 215 height 13
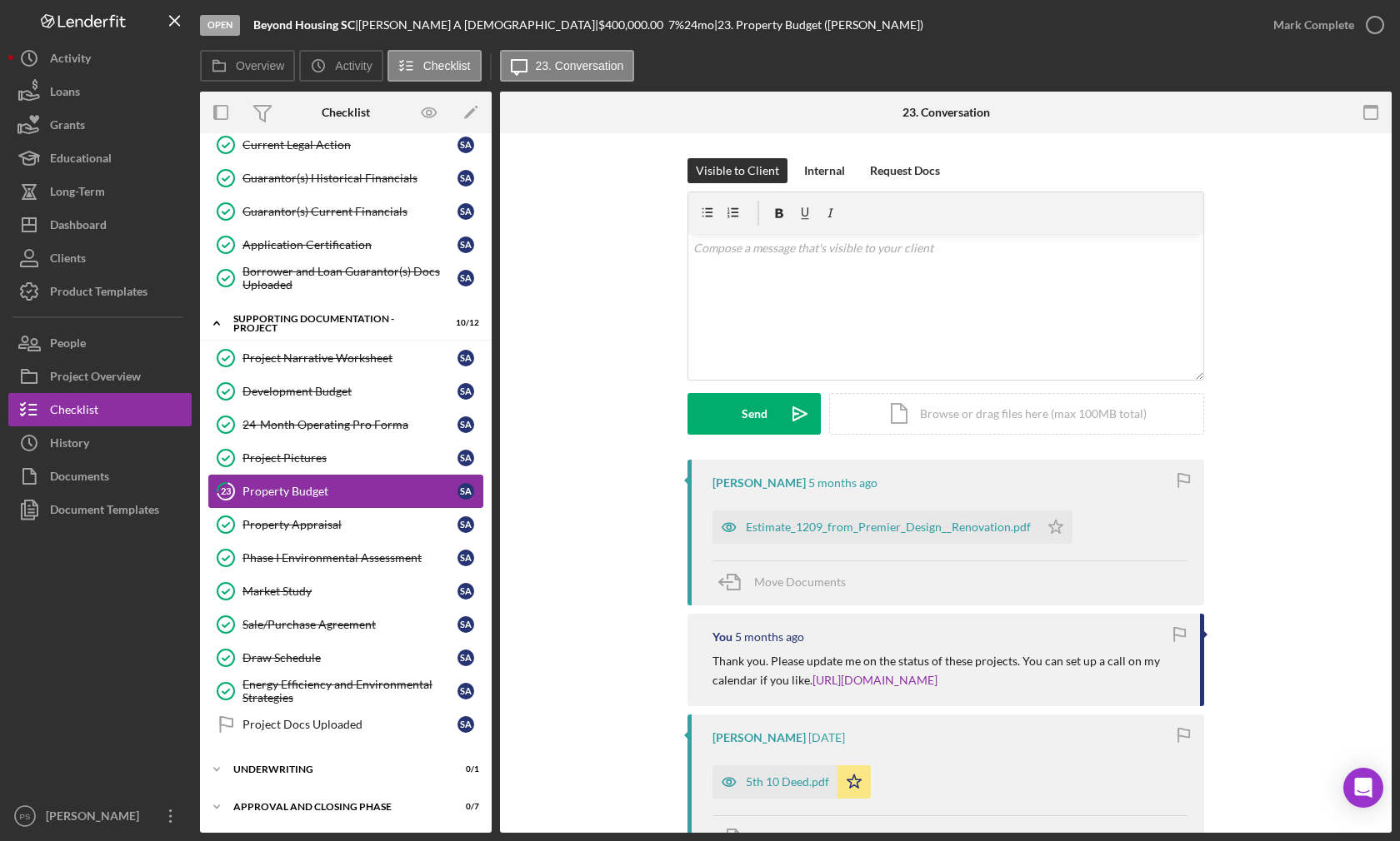
scroll to position [633, 0]
click at [1054, 520] on icon "Icon/Star" at bounding box center [1055, 527] width 33 height 33
click at [1368, 17] on icon "button" at bounding box center [1374, 24] width 42 height 42
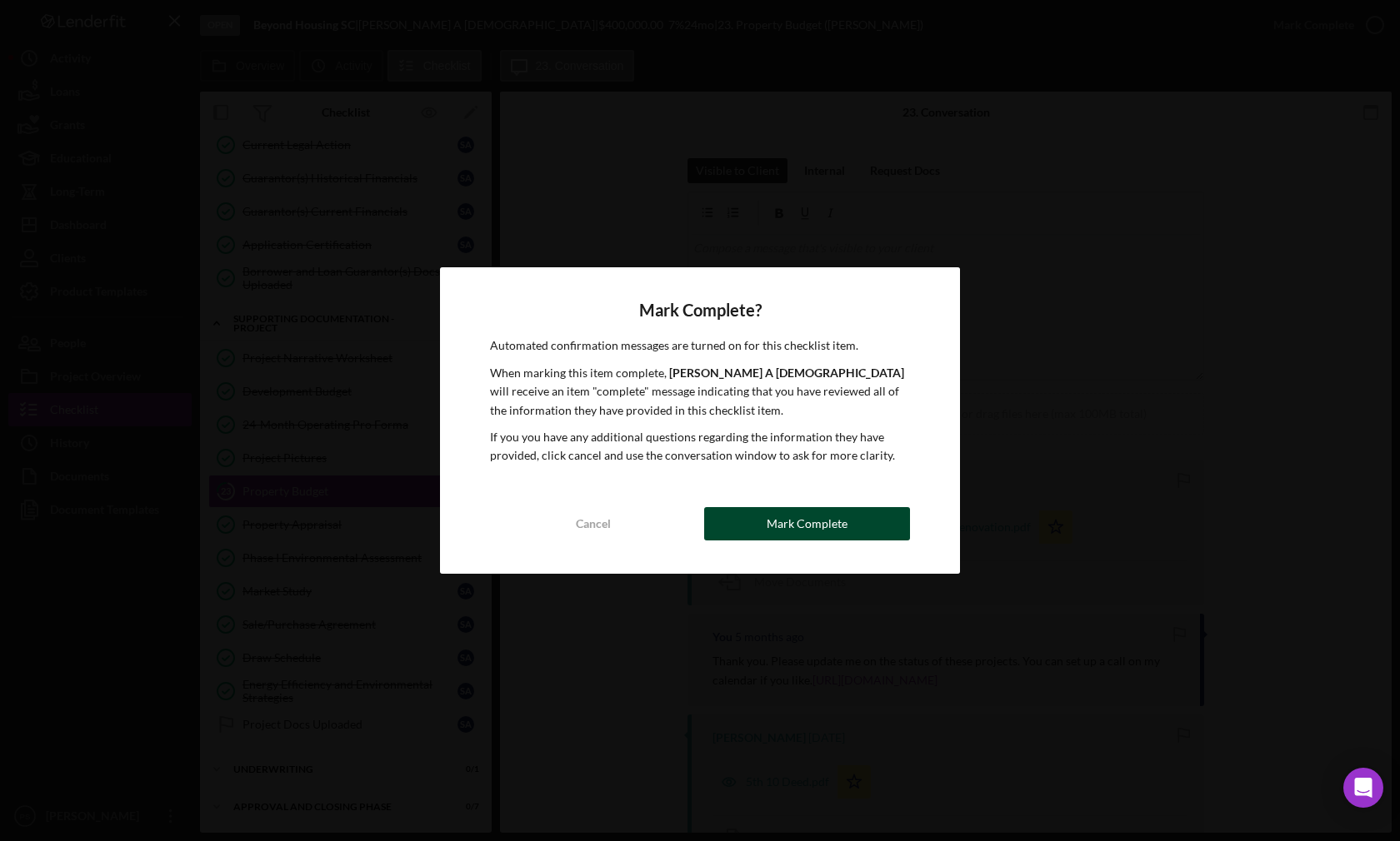
click at [810, 513] on div "Mark Complete" at bounding box center [806, 524] width 81 height 33
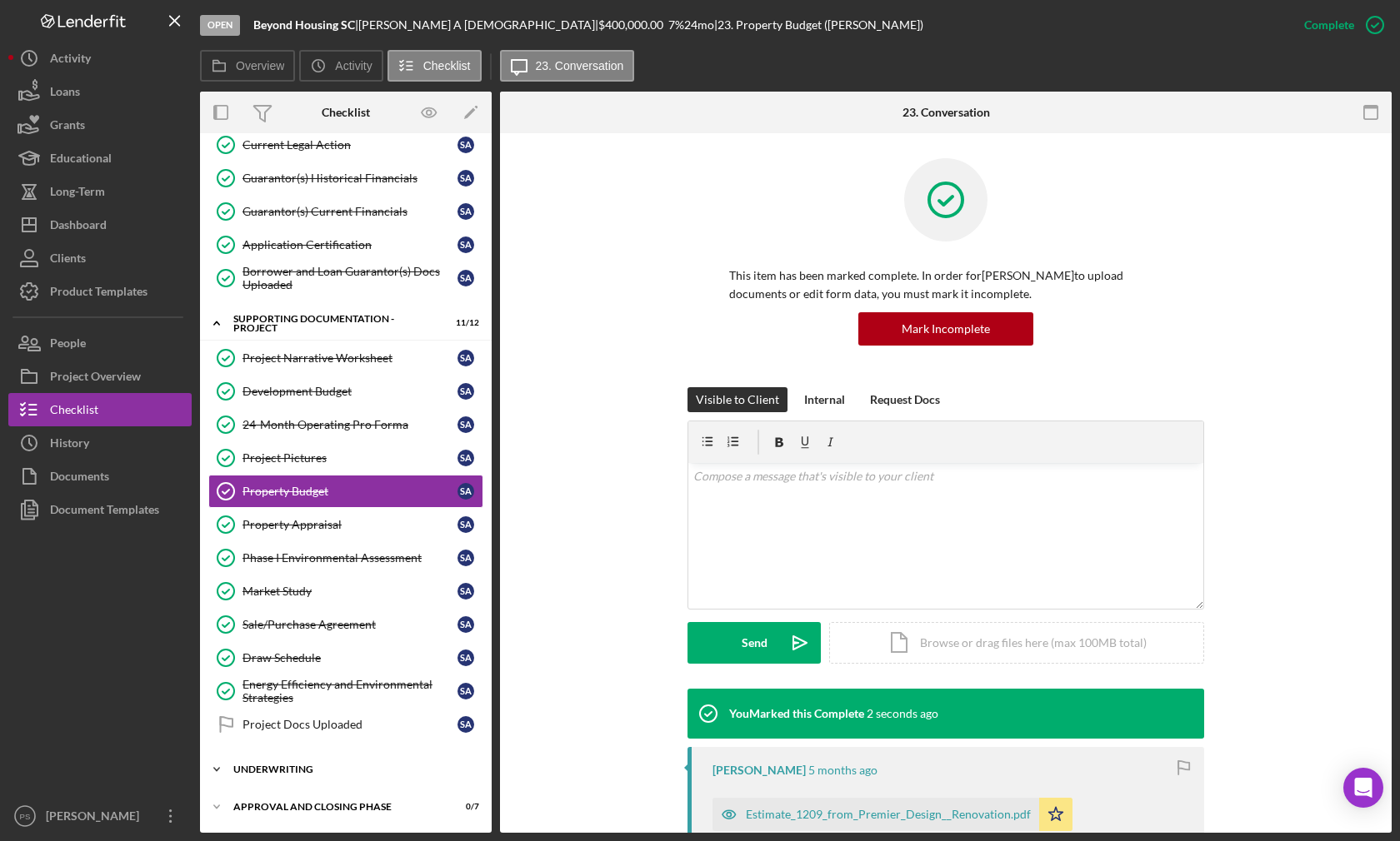
click at [255, 760] on div "Icon/Expander Underwriting 0 / 1" at bounding box center [346, 770] width 292 height 33
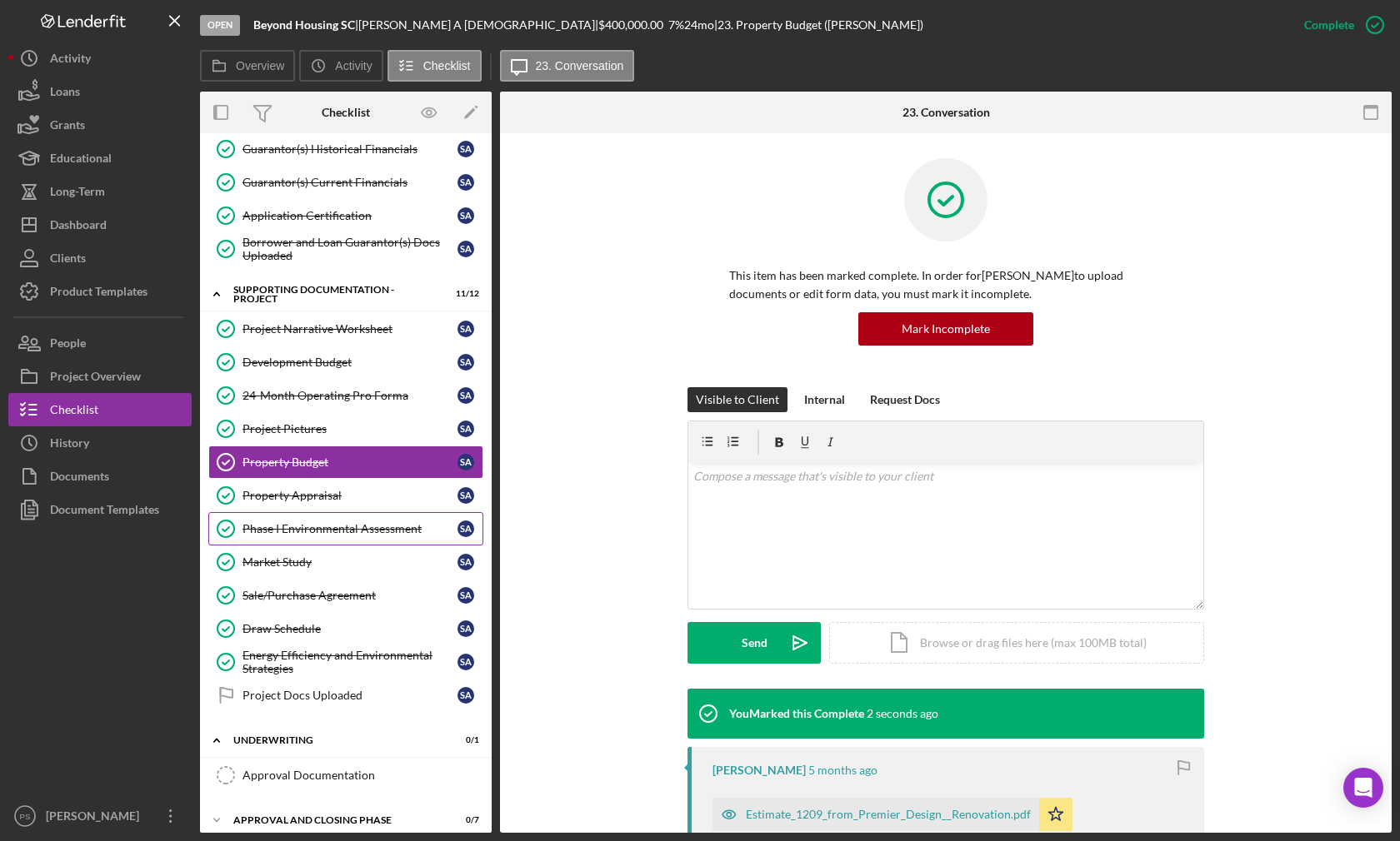
scroll to position [675, 0]
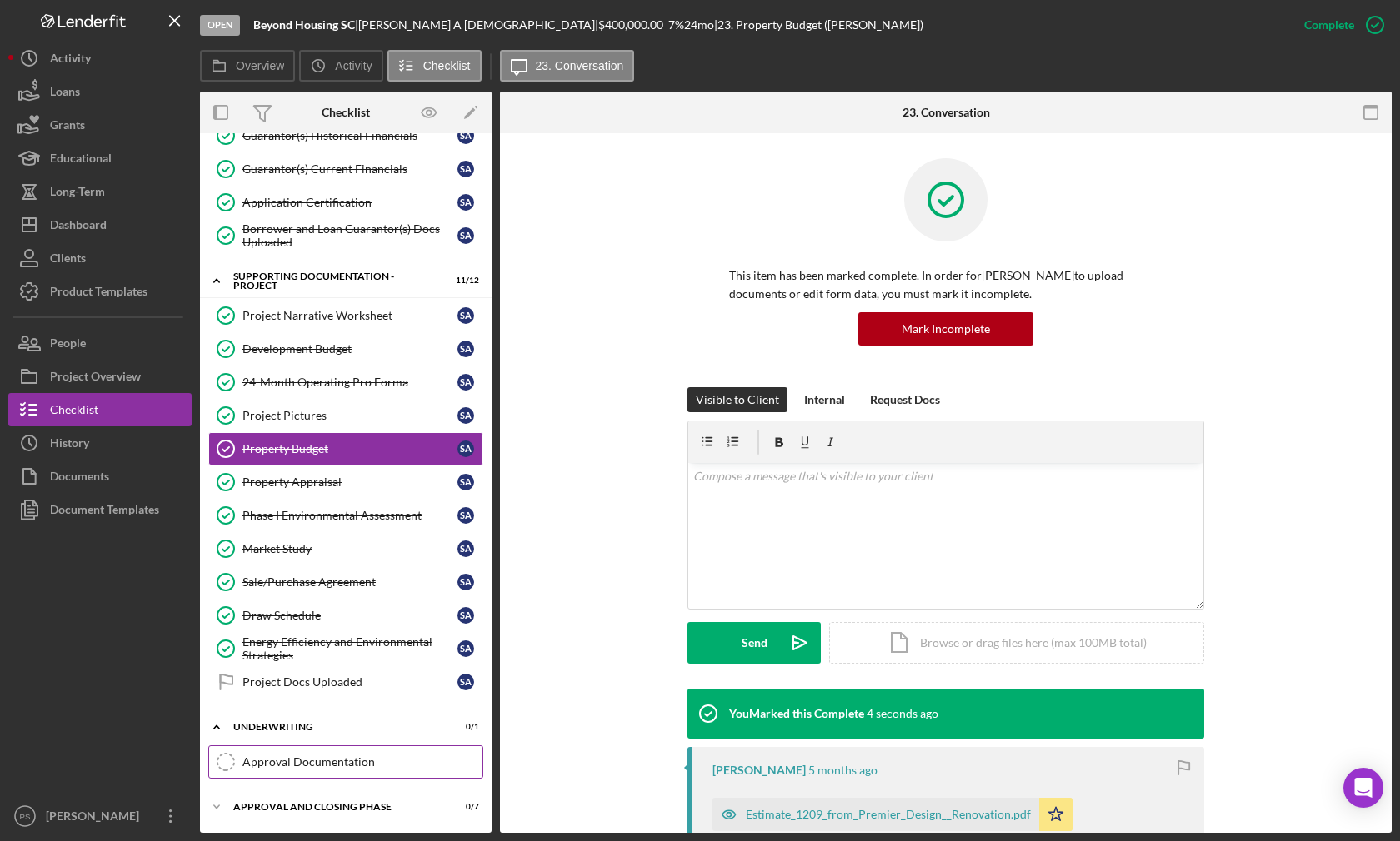
click at [327, 760] on div "Approval Documentation" at bounding box center [362, 762] width 240 height 13
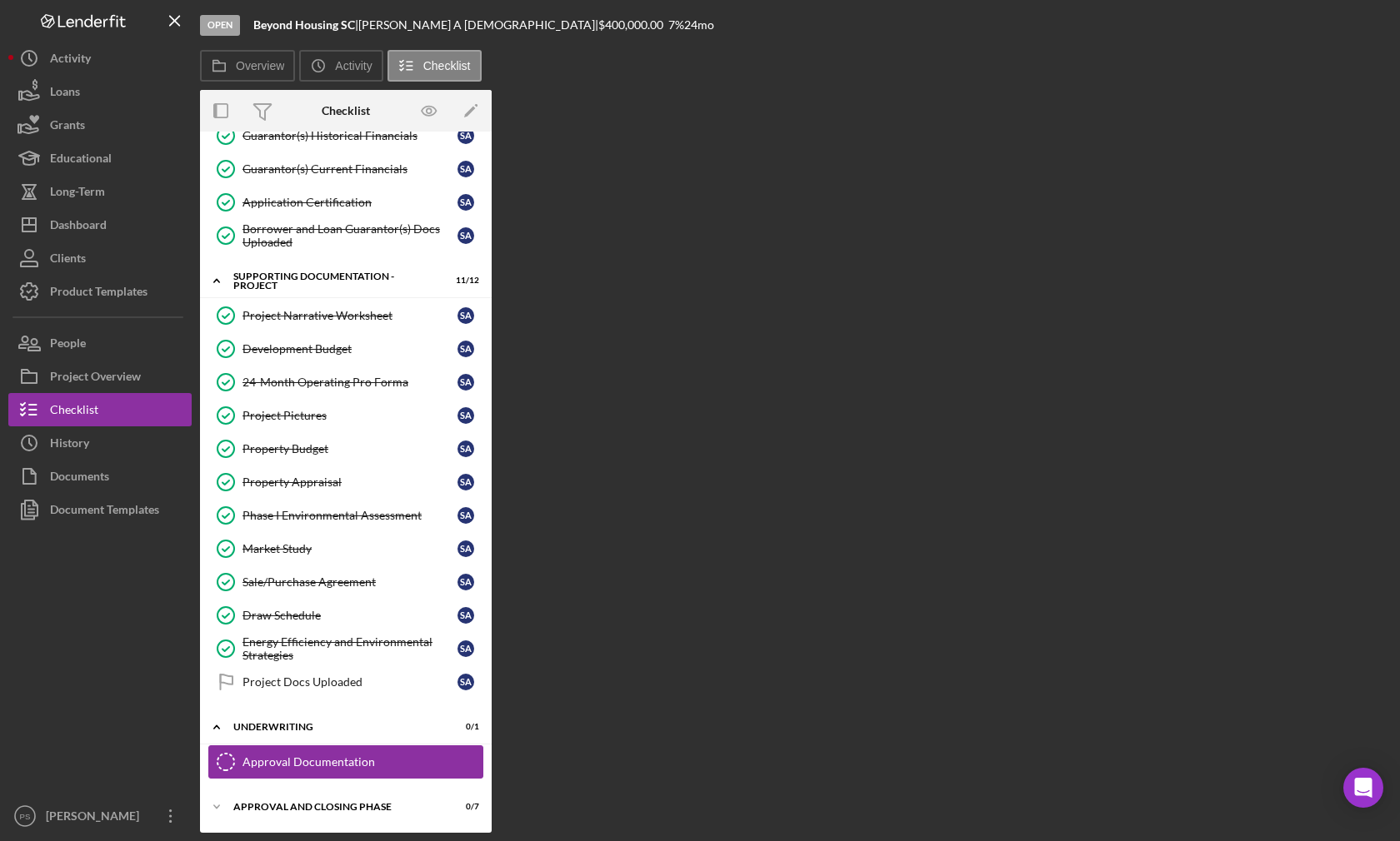
scroll to position [675, 0]
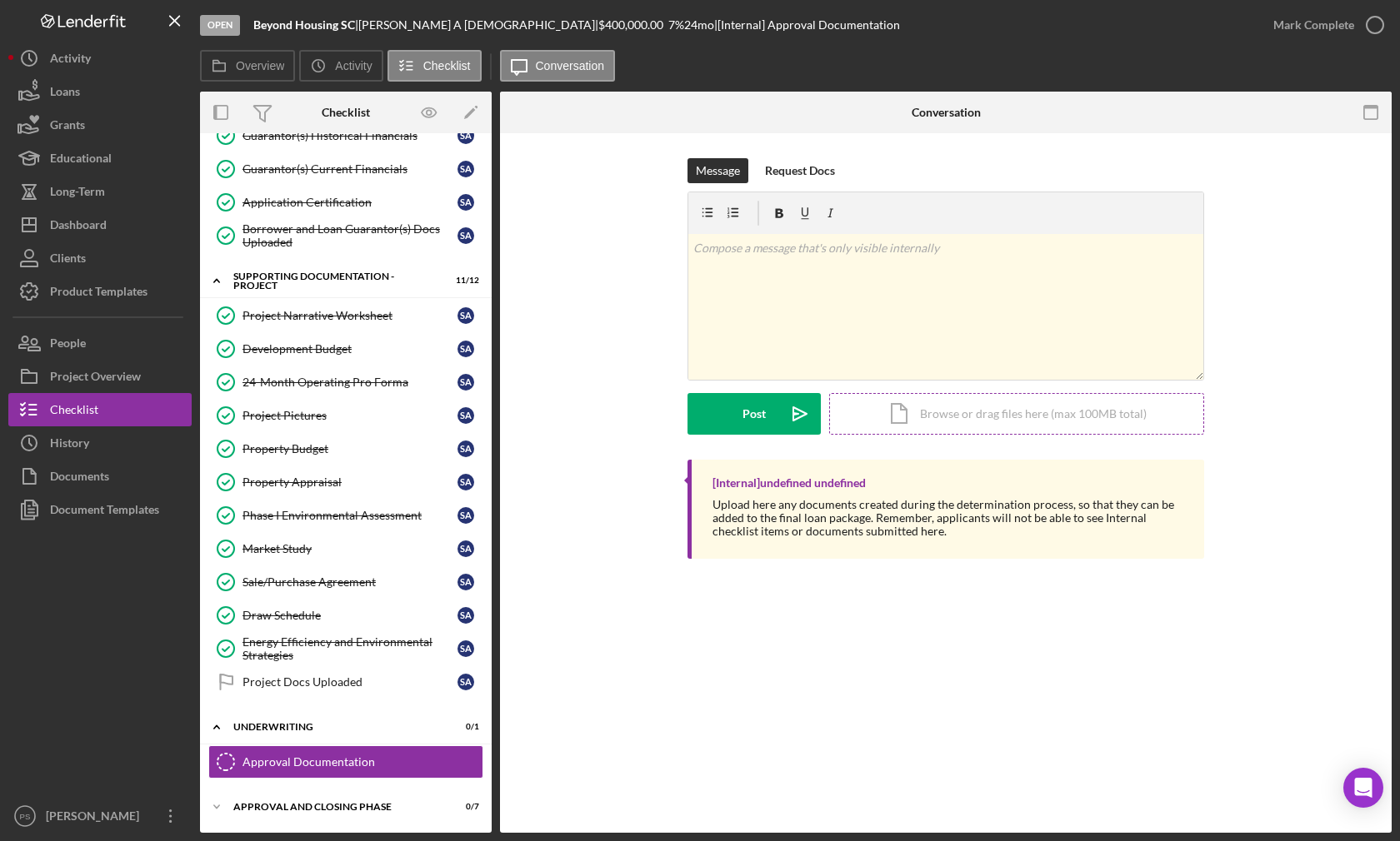
click at [926, 410] on div "Icon/Document Browse or drag files here (max 100MB total) Tap to choose files o…" at bounding box center [1016, 413] width 375 height 42
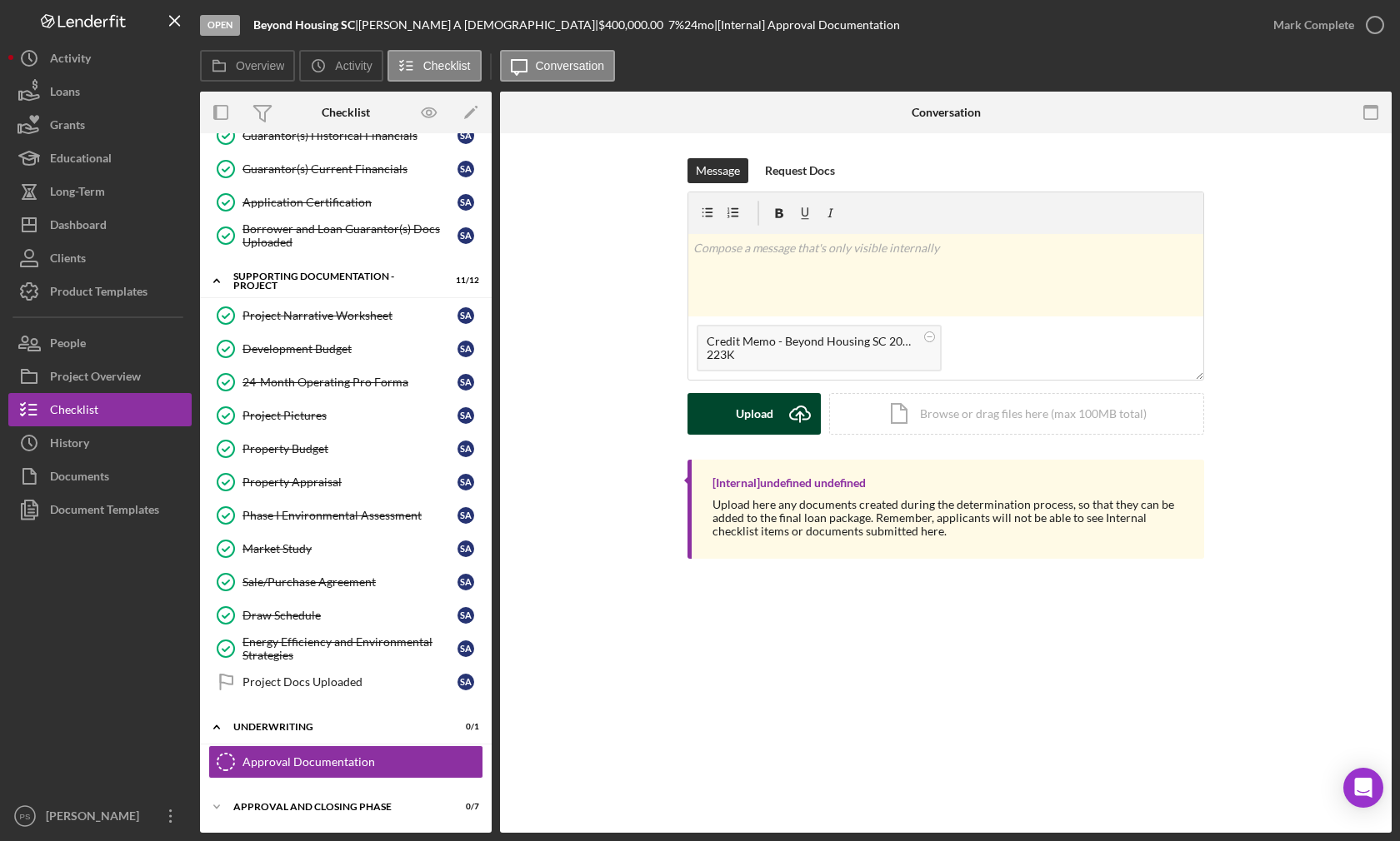
click at [786, 400] on icon "Icon/Upload" at bounding box center [800, 413] width 42 height 42
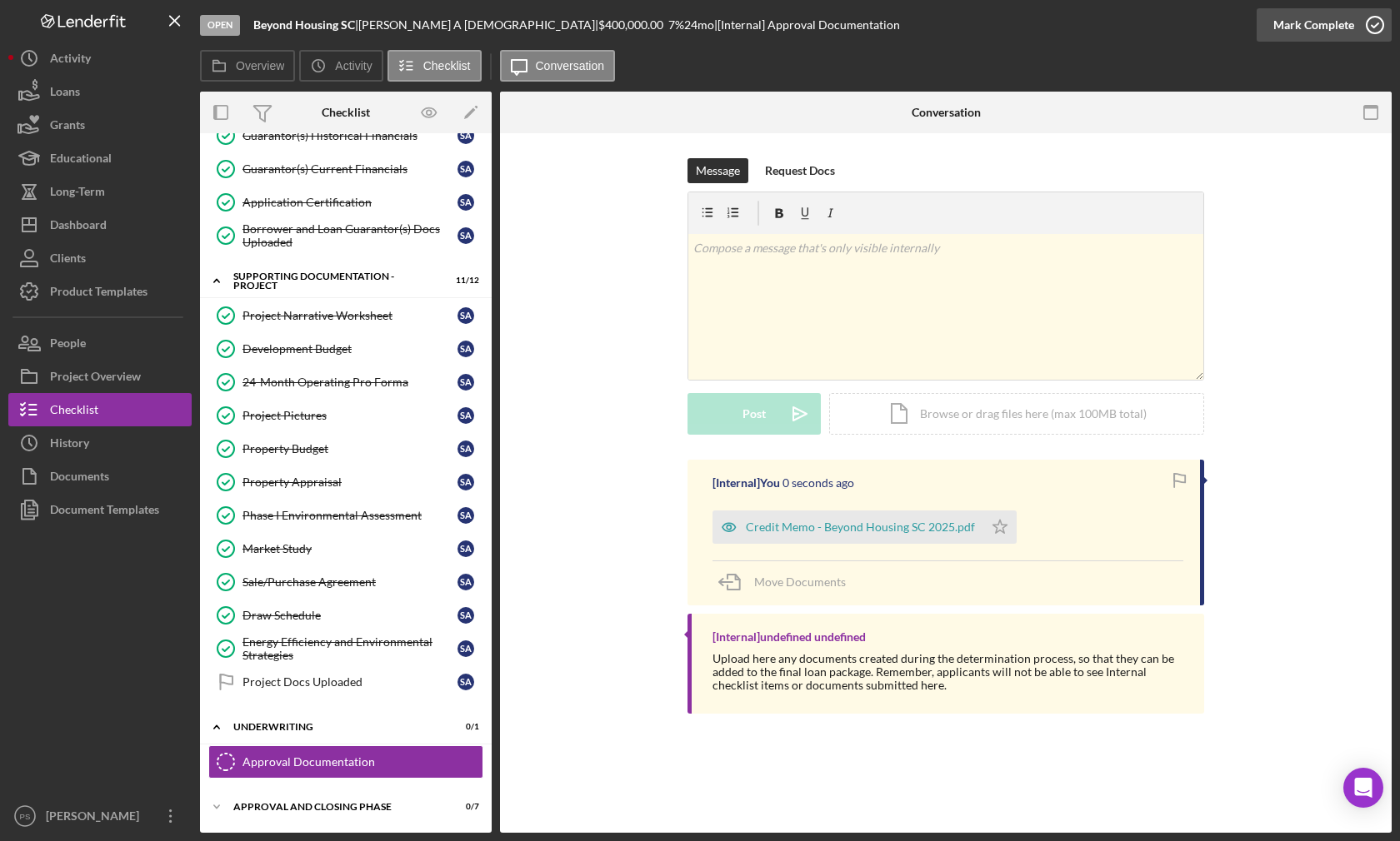
click at [1378, 26] on icon "button" at bounding box center [1374, 24] width 42 height 42
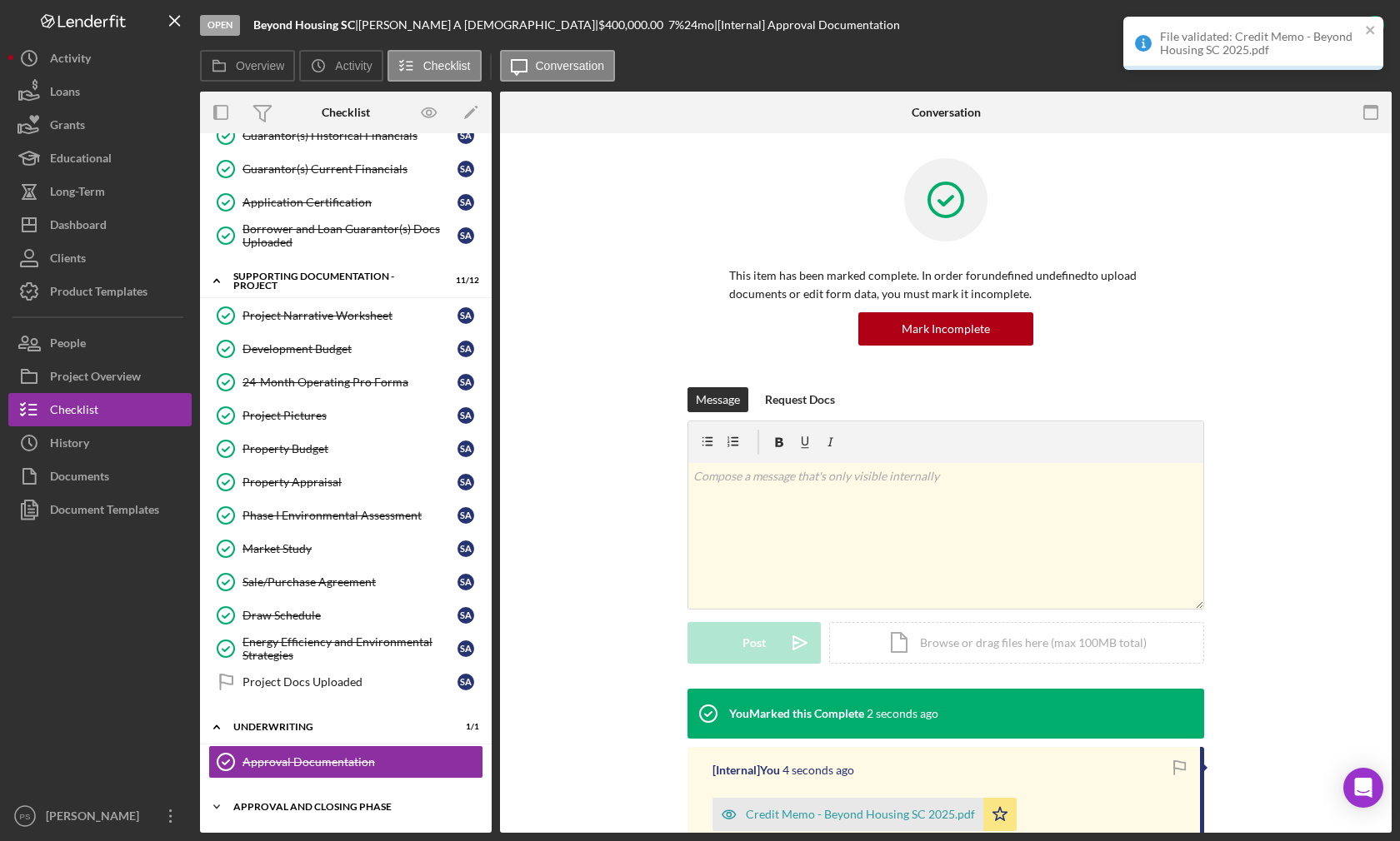
click at [337, 792] on div "Icon/Expander Approval and Closing Phase 0 / 7" at bounding box center [346, 807] width 292 height 33
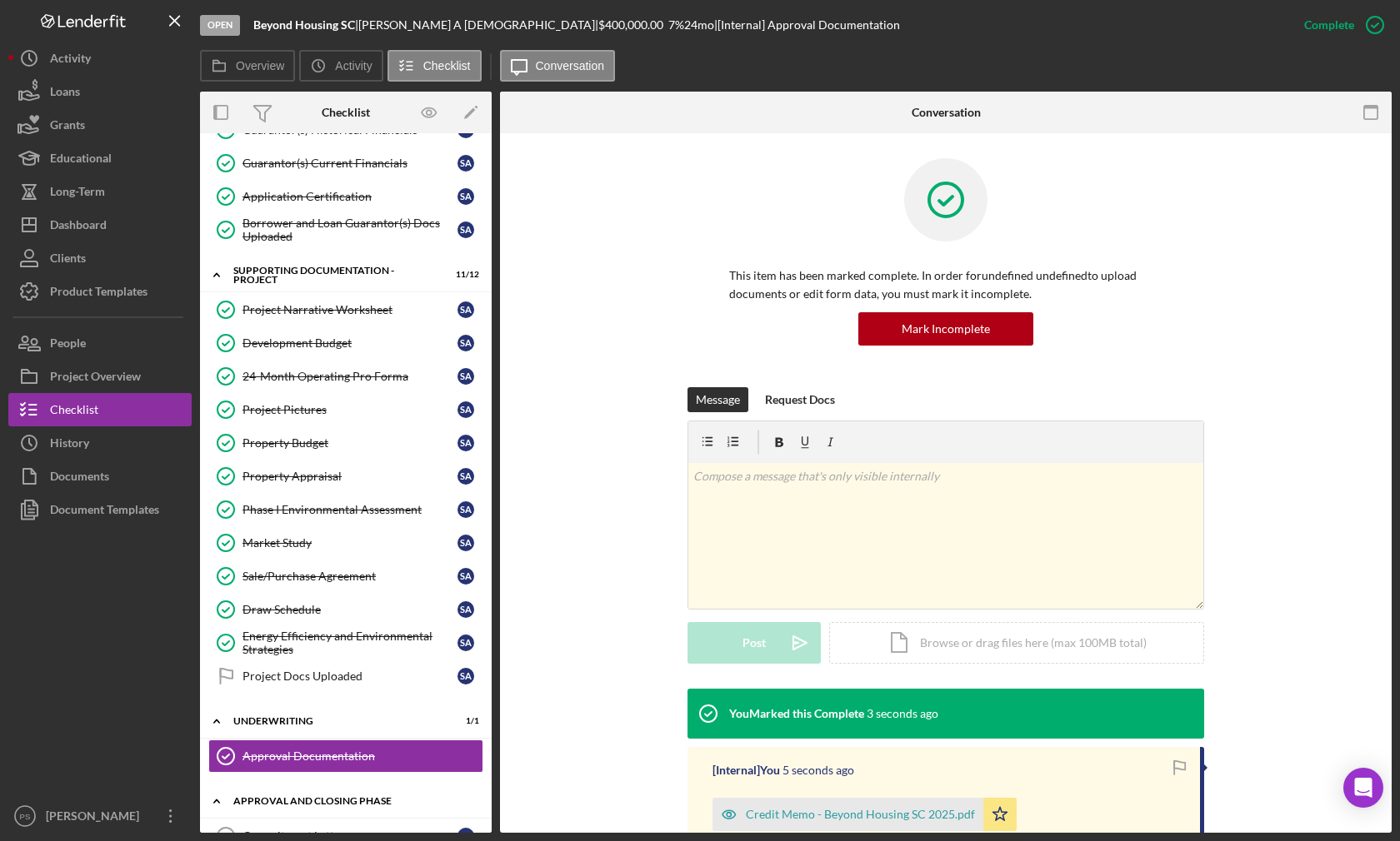
click at [334, 797] on div "Icon/Expander Approval and Closing Phase 0 / 7" at bounding box center [346, 801] width 292 height 34
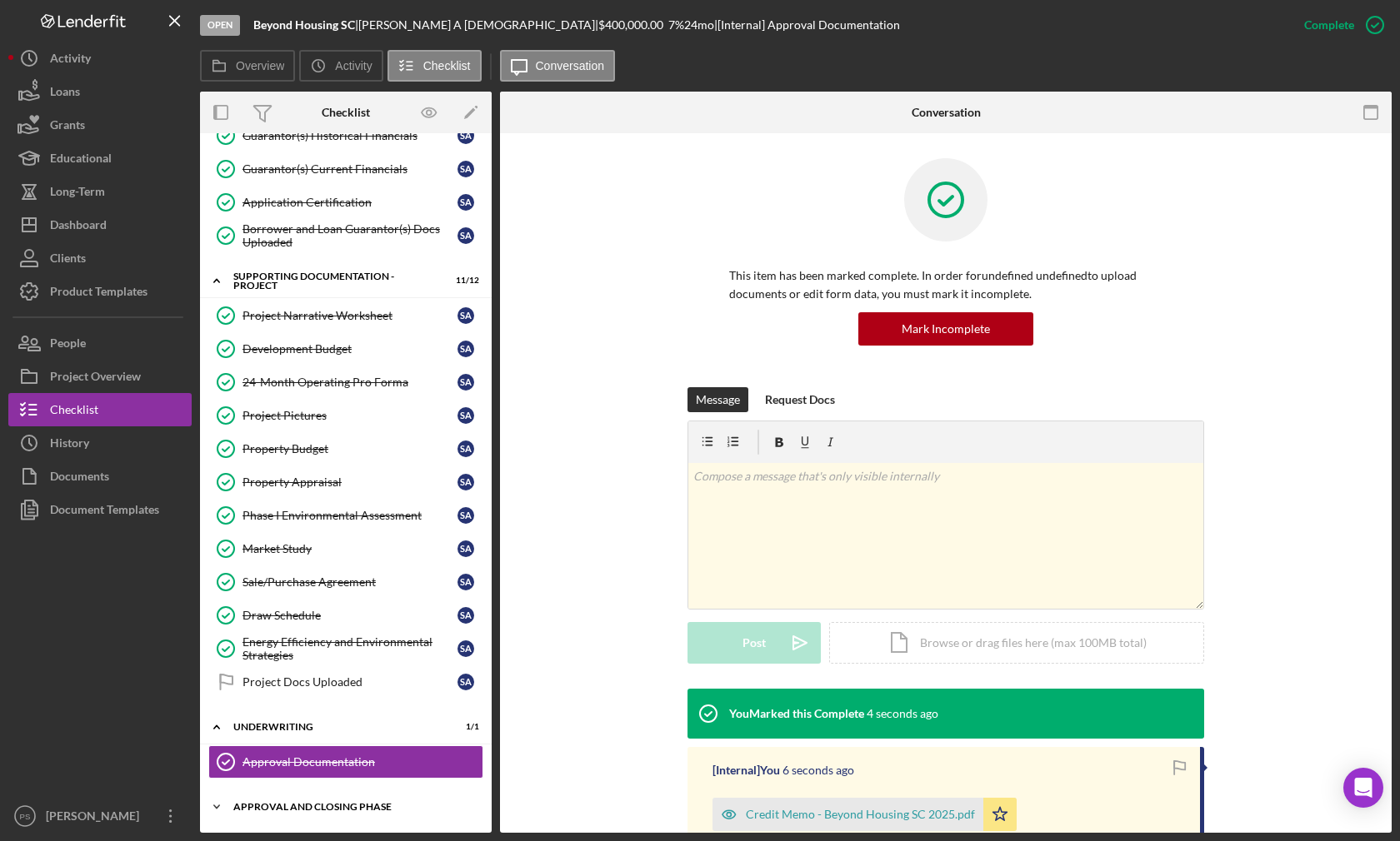
click at [303, 805] on div "Approval and Closing Phase" at bounding box center [352, 807] width 237 height 10
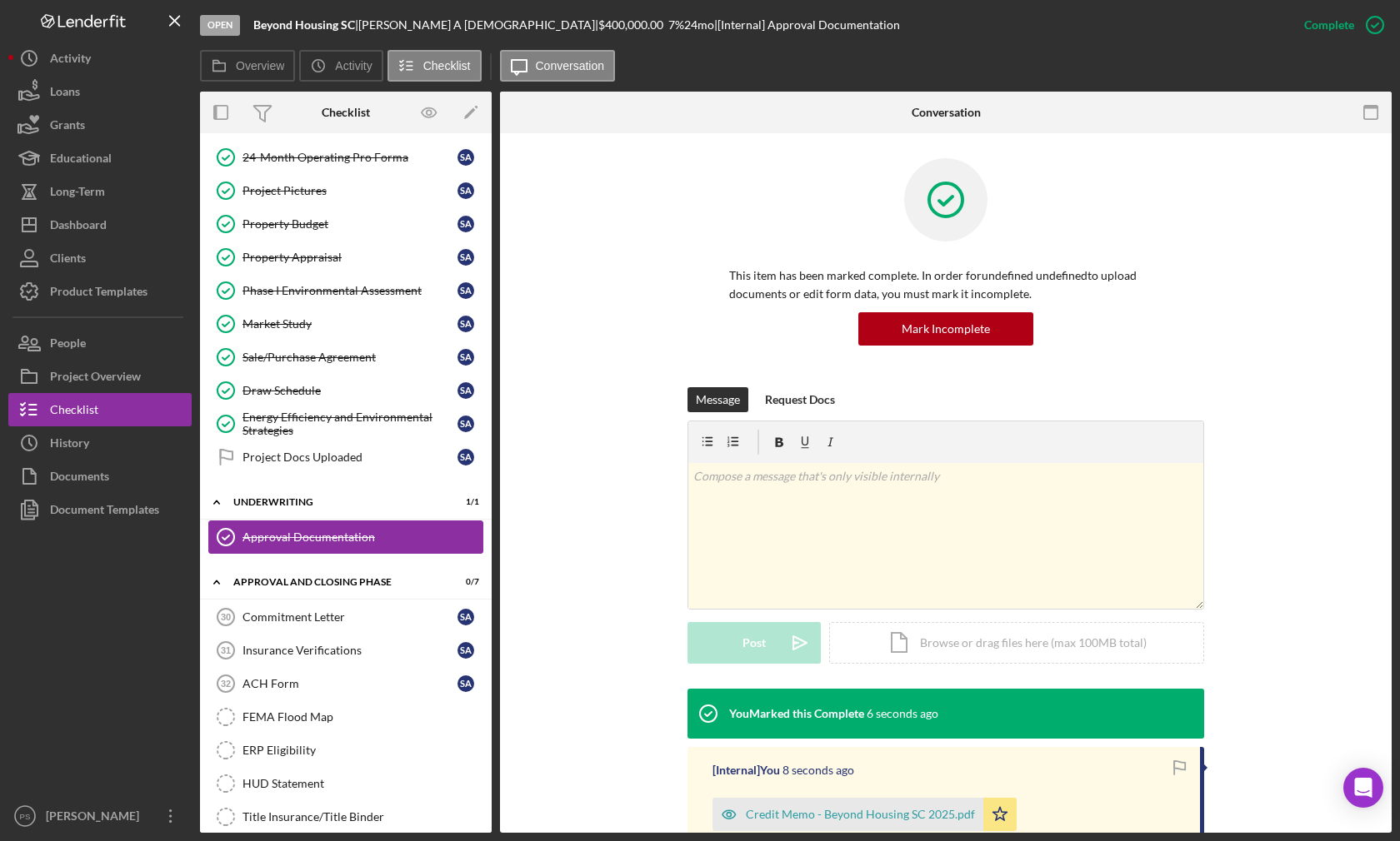
scroll to position [920, 0]
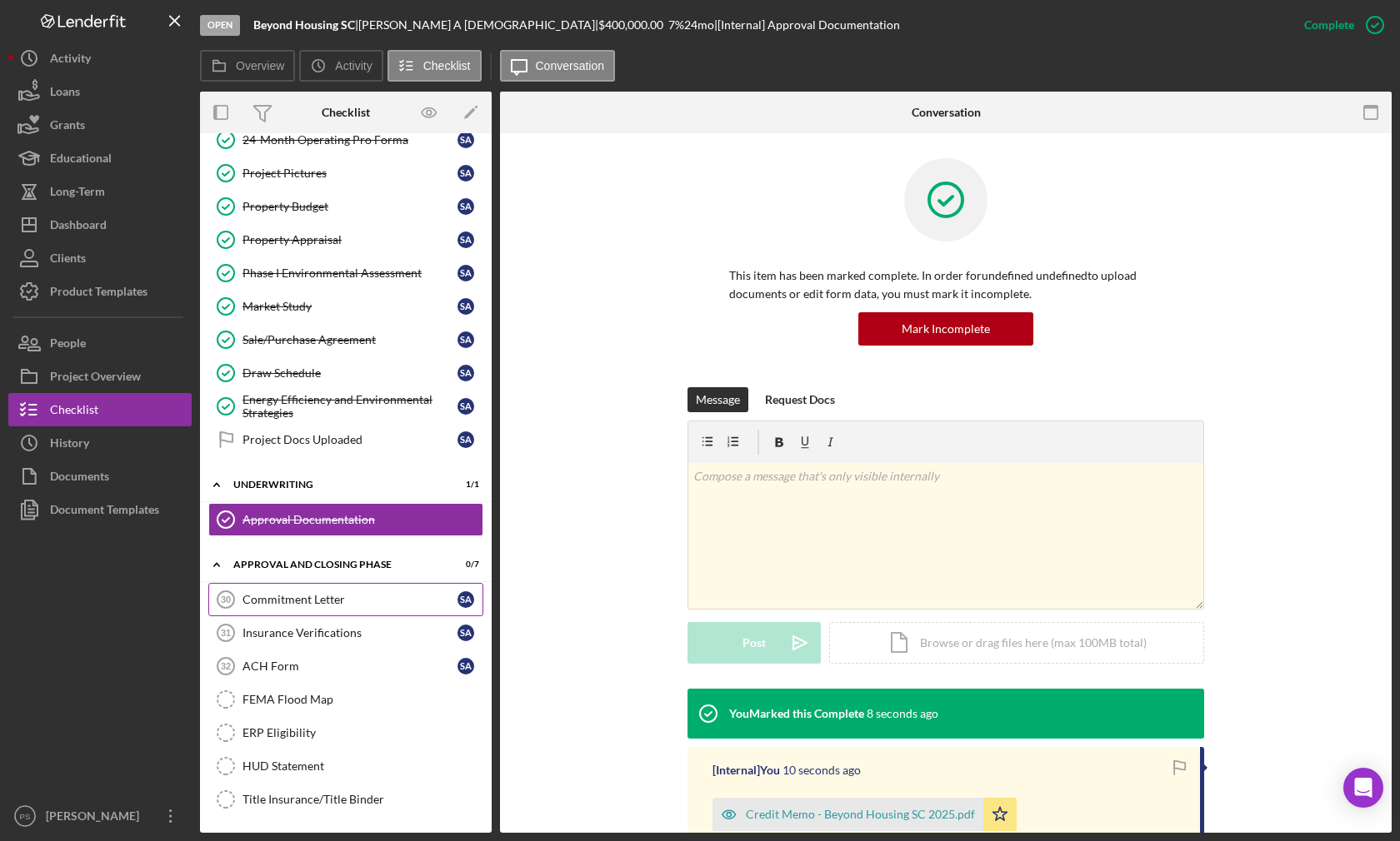
click at [356, 603] on div "Commitment Letter" at bounding box center [350, 599] width 215 height 13
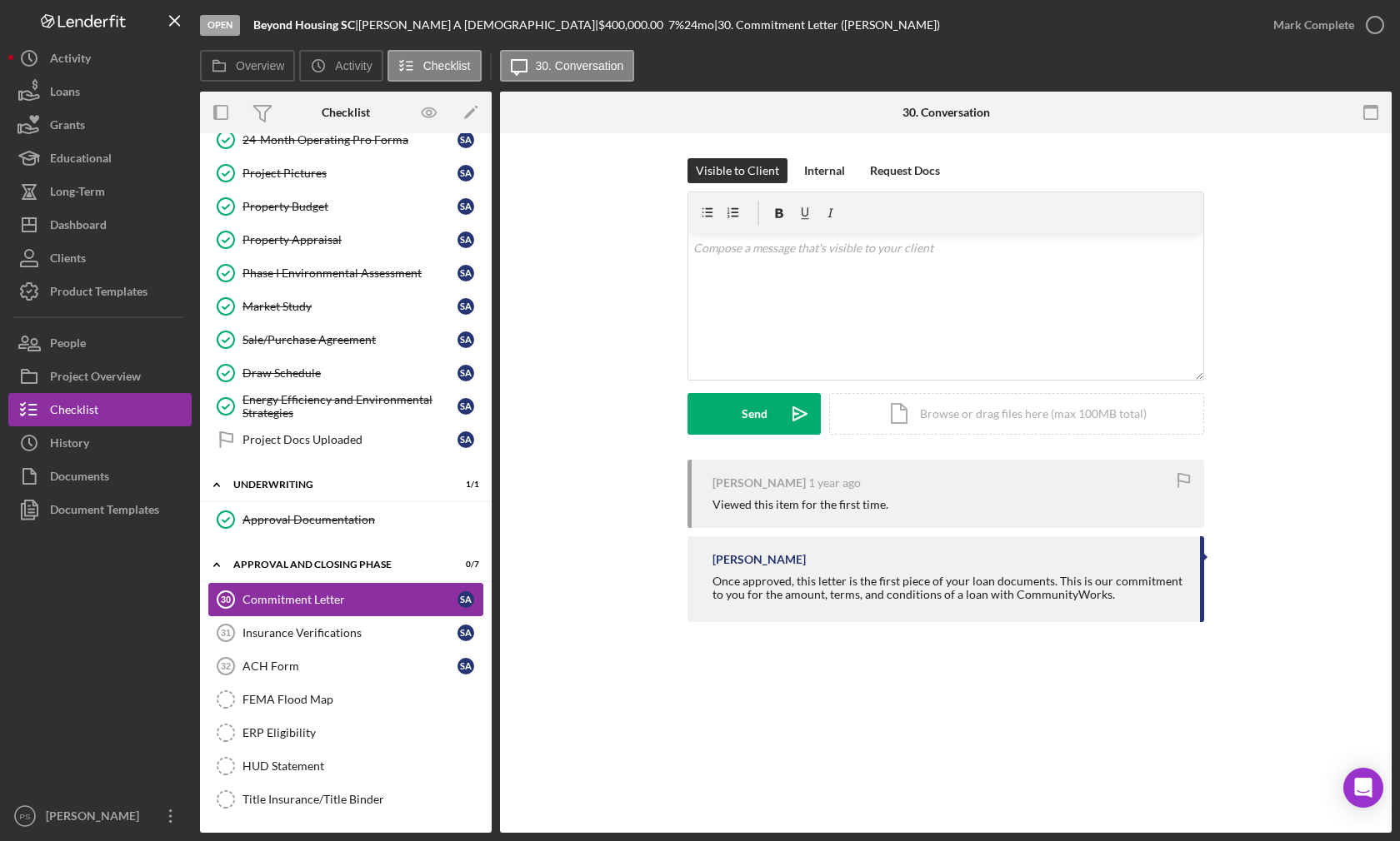
scroll to position [920, 0]
click at [947, 415] on div "Icon/Document Browse or drag files here (max 100MB total) Tap to choose files o…" at bounding box center [1016, 413] width 375 height 42
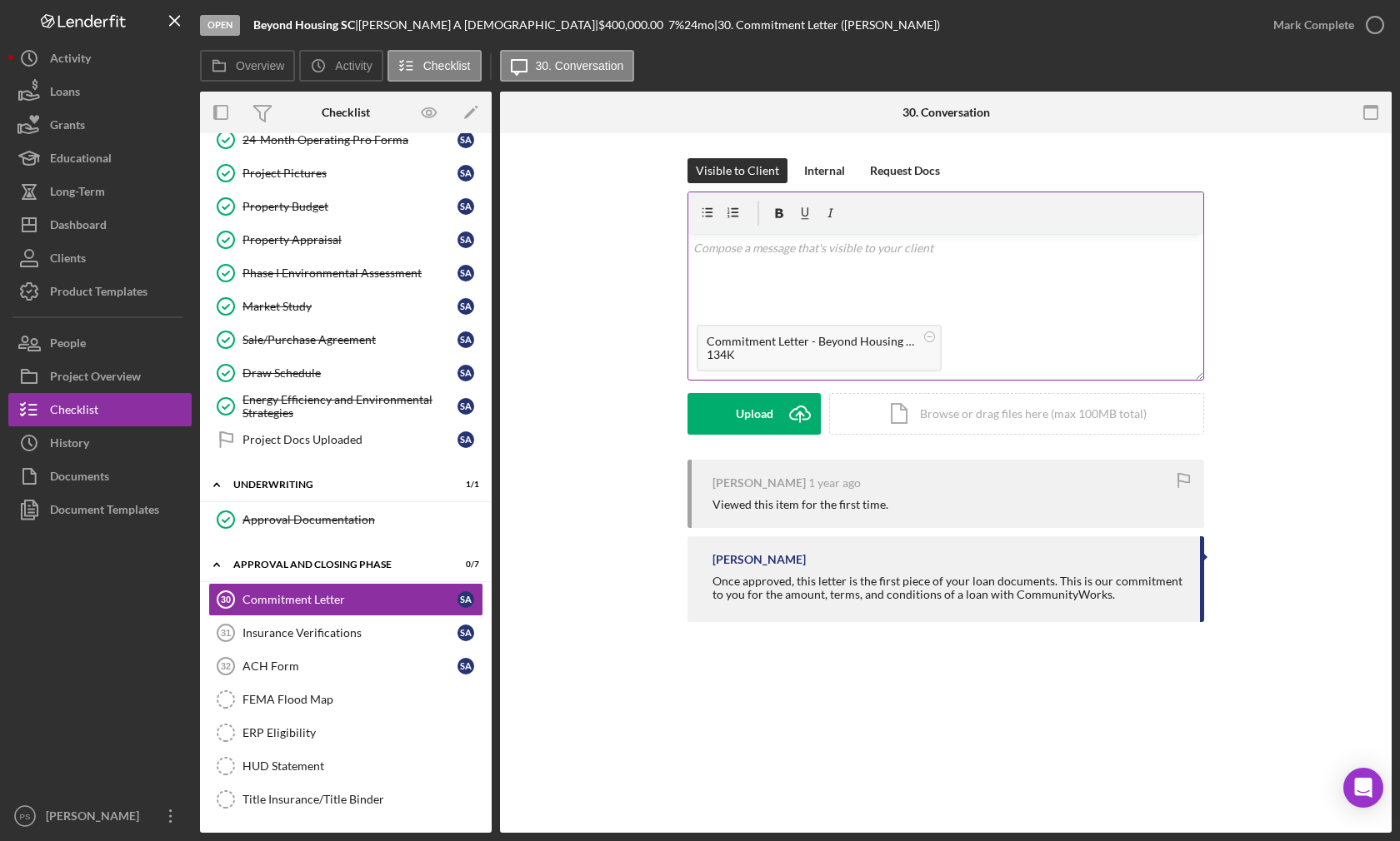
click at [796, 251] on p at bounding box center [946, 248] width 506 height 19
click at [981, 273] on p "Please sign and return. We can order the title work once we have this in hand a…" at bounding box center [946, 257] width 506 height 37
drag, startPoint x: 904, startPoint y: 252, endPoint x: 927, endPoint y: 290, distance: 44.4
click at [904, 260] on p "Please sign and return. We can order the title work once we have this in hand a…" at bounding box center [946, 257] width 506 height 37
click at [1028, 285] on div "v Color teal Color pink Remove color Add row above Add row below Add column bef…" at bounding box center [946, 275] width 515 height 82
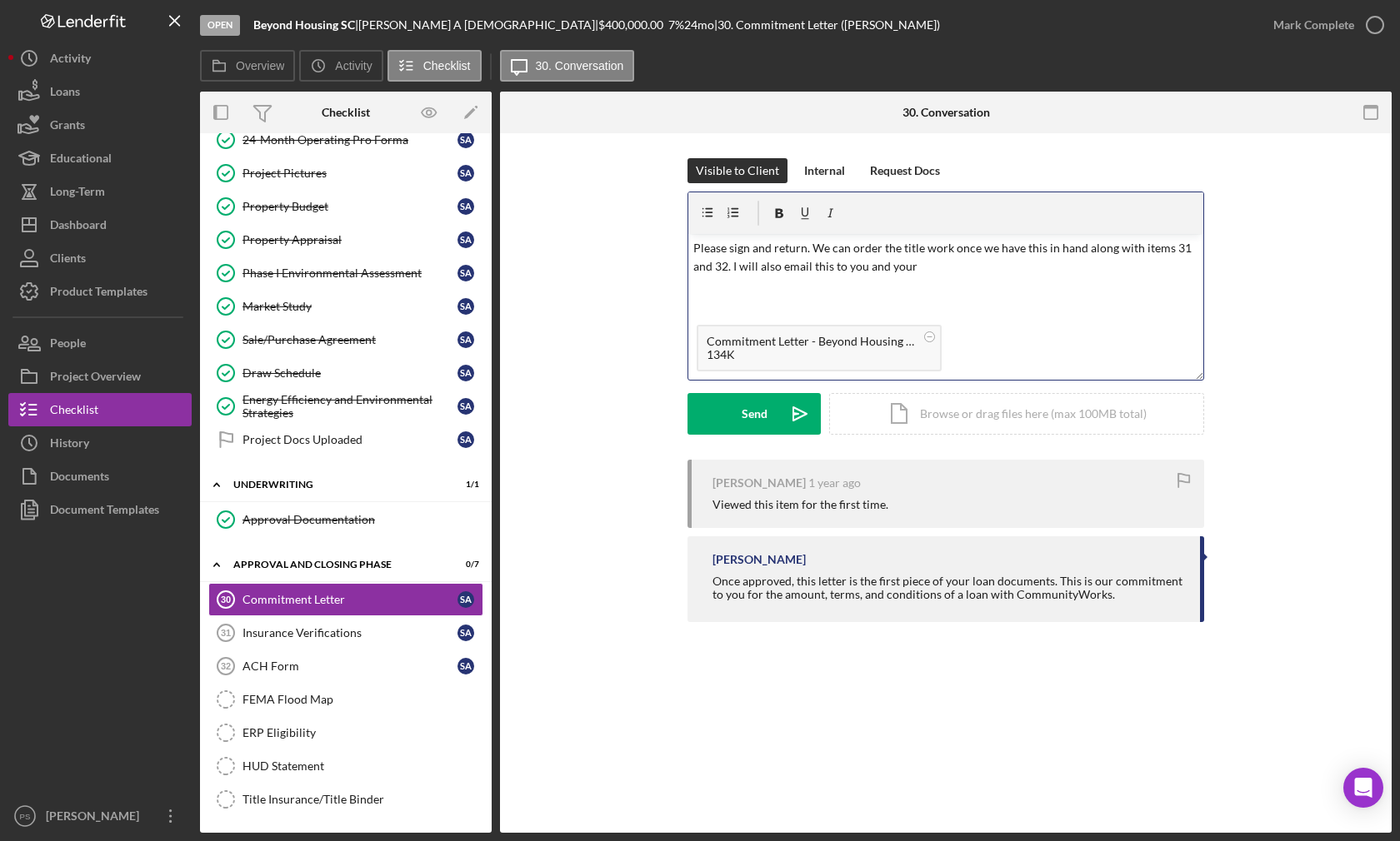
click at [988, 262] on p "Please sign and return. We can order the title work once we have this in hand a…" at bounding box center [946, 257] width 506 height 37
drag, startPoint x: 889, startPoint y: 268, endPoint x: 1126, endPoint y: 276, distance: 237.1
click at [1126, 276] on p "Please sign and return. We can order the title work once we have this in hand a…" at bounding box center [946, 257] width 506 height 37
click at [765, 406] on div "Send" at bounding box center [754, 413] width 26 height 42
